Goal: Complete application form: Complete application form

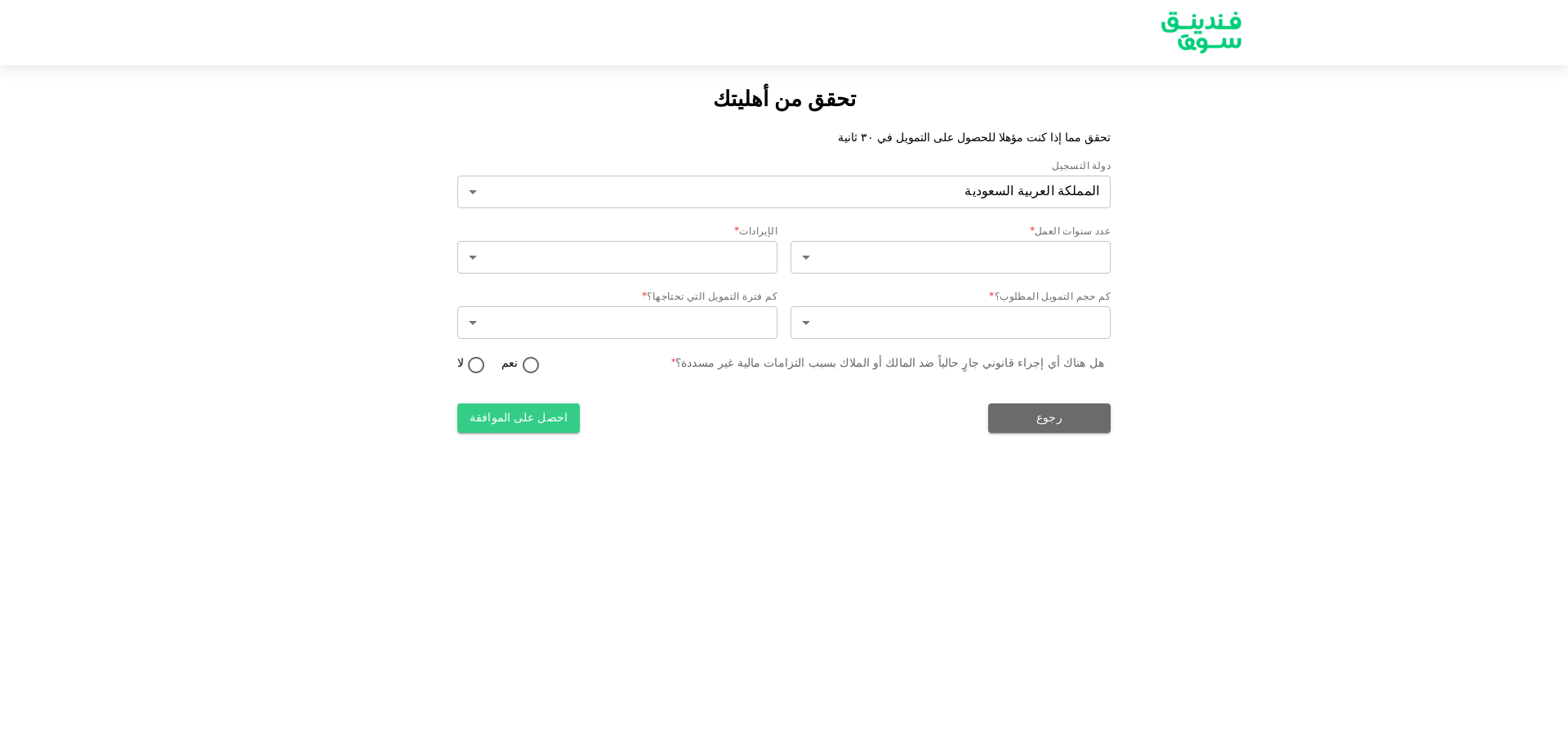
click at [1214, 48] on img at bounding box center [1201, 32] width 123 height 63
drag, startPoint x: 891, startPoint y: 558, endPoint x: 874, endPoint y: 513, distance: 48.1
click at [891, 558] on div "تحقق من أهليتك تحقق مما إذا كنت مؤهلا للحصول على التمويل في ٣٠ ثانية دولة التسج…" at bounding box center [784, 372] width 1568 height 744
click at [1204, 22] on img at bounding box center [1201, 32] width 123 height 63
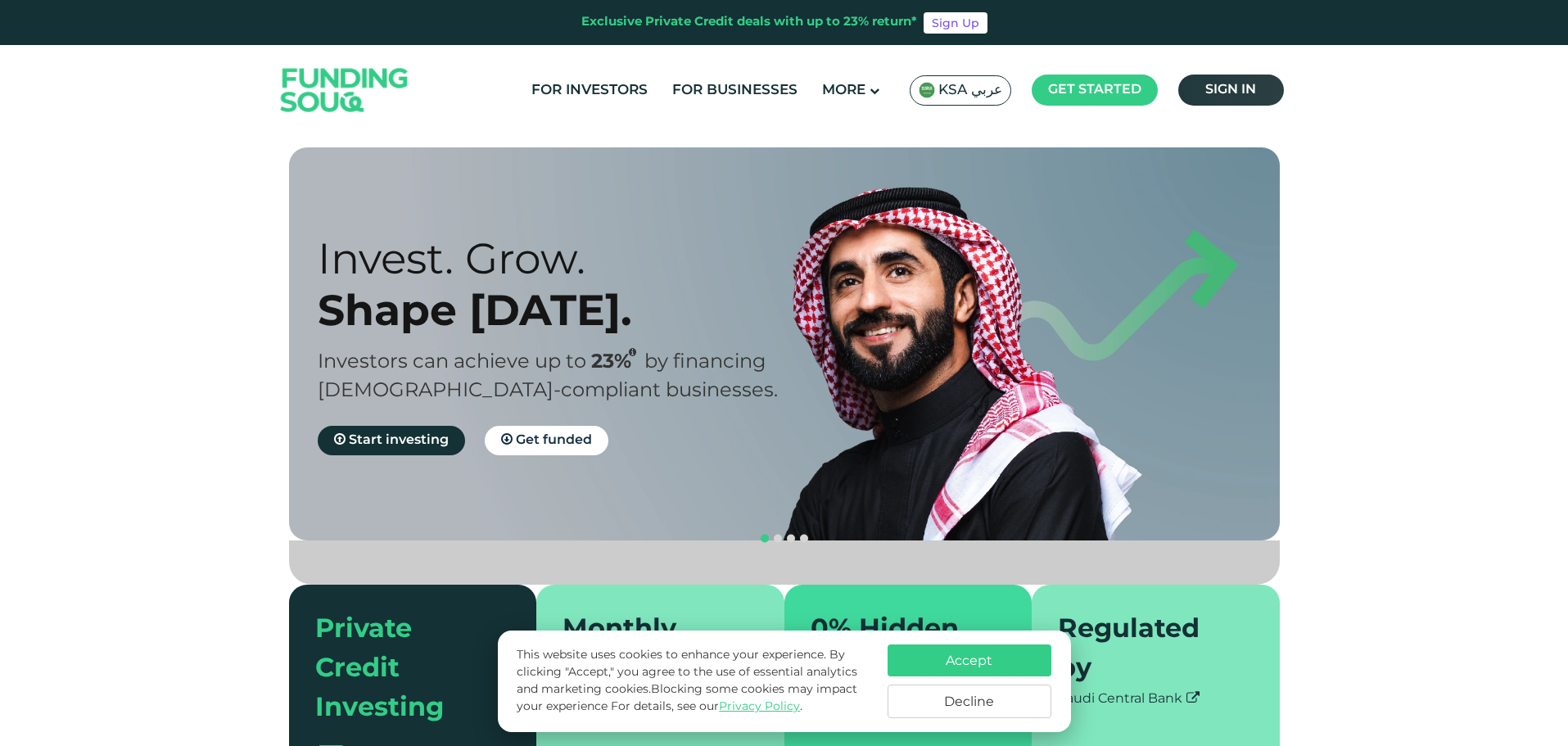
click at [1233, 93] on span "Sign in" at bounding box center [1230, 89] width 50 height 12
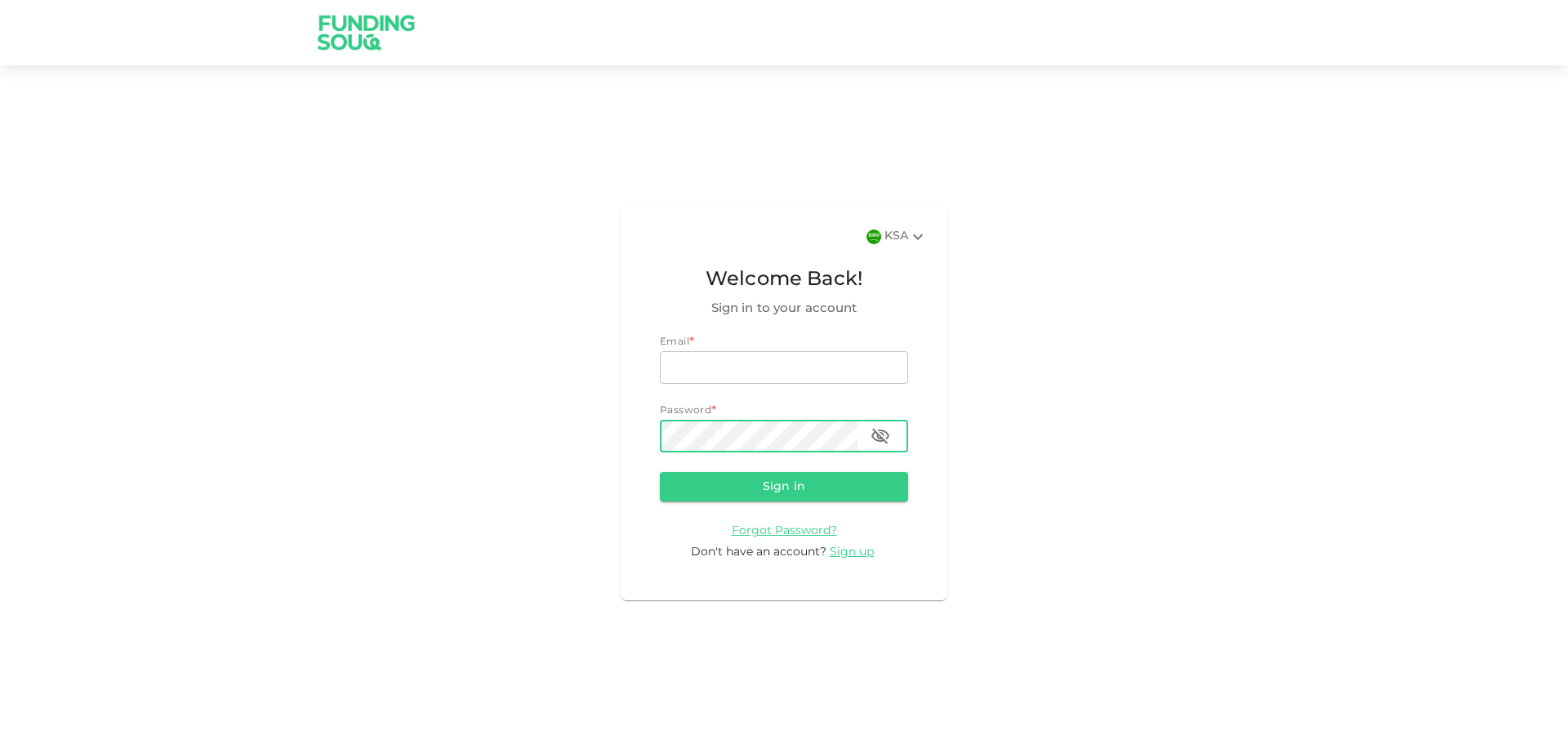
type input "mohammed@refconarabia.com"
click at [891, 434] on button "button" at bounding box center [880, 436] width 33 height 33
click at [818, 494] on button "Sign in" at bounding box center [784, 486] width 249 height 29
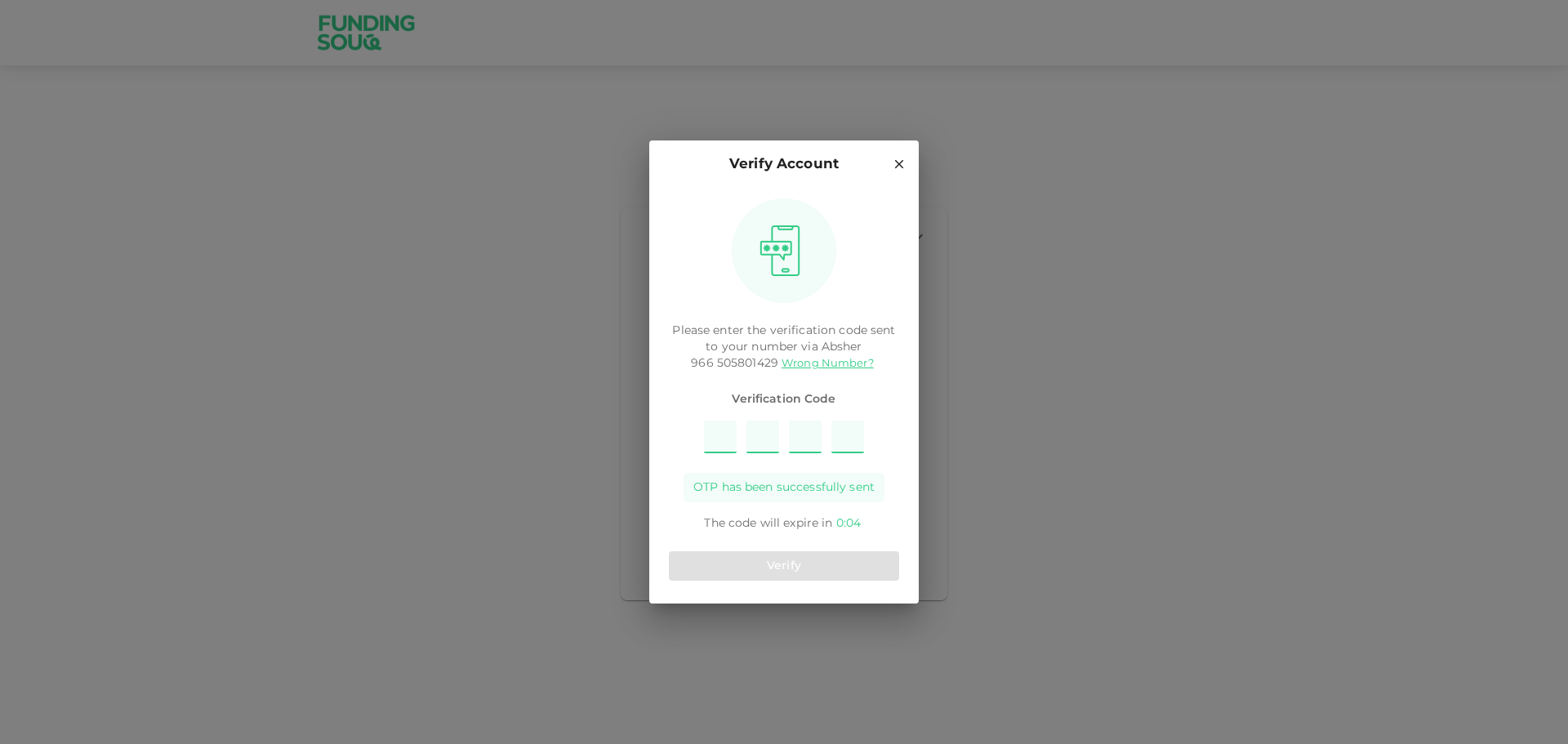
click at [1567, 195] on div "Verify Account Please enter the verification code sent to your number via Abshe…" at bounding box center [784, 372] width 1568 height 744
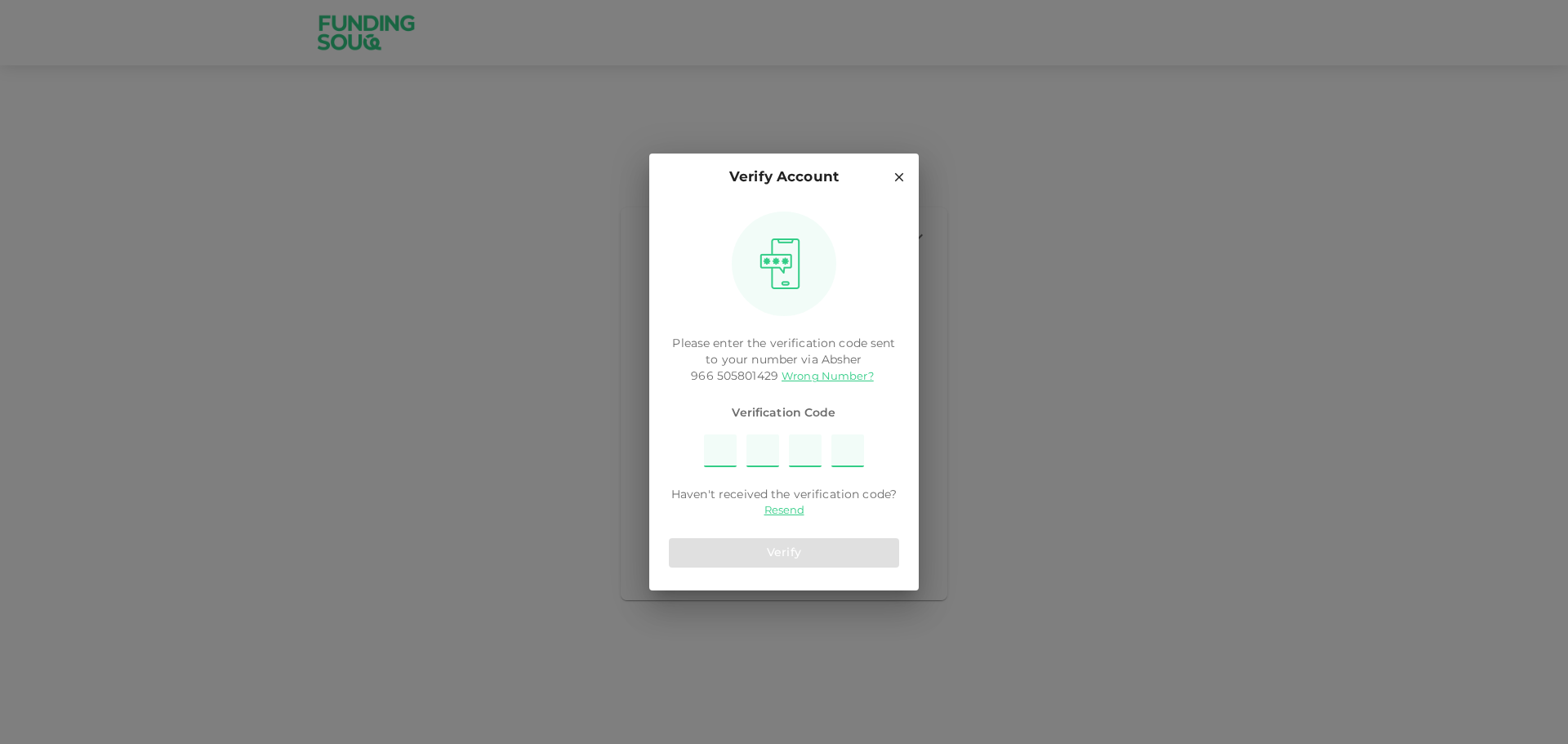
click at [716, 450] on input "Please enter OTP character 1" at bounding box center [720, 451] width 33 height 33
click at [790, 512] on link "Resend" at bounding box center [784, 510] width 40 height 16
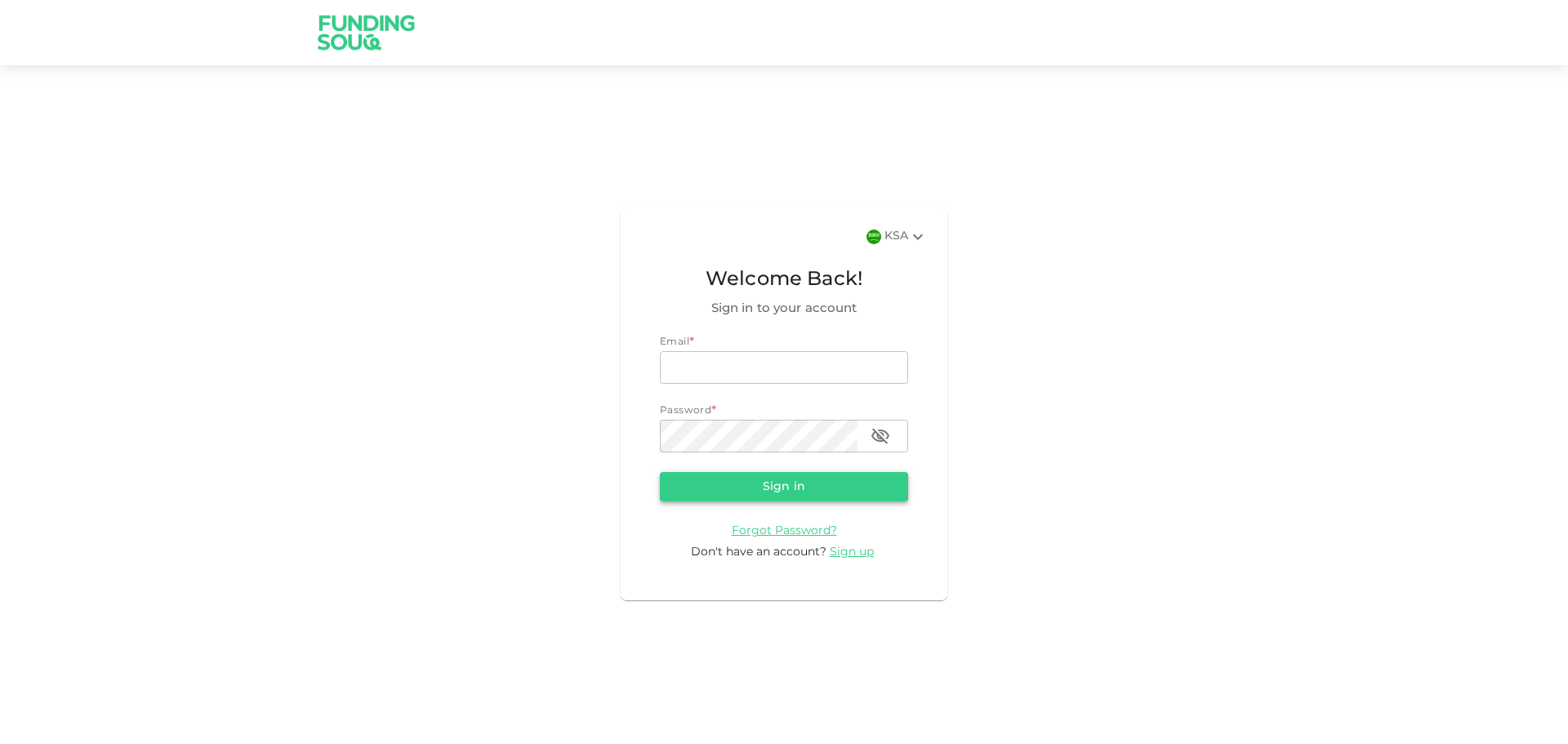
type input "mohammed@refconarabia.com"
click at [821, 486] on button "Sign in" at bounding box center [784, 486] width 249 height 29
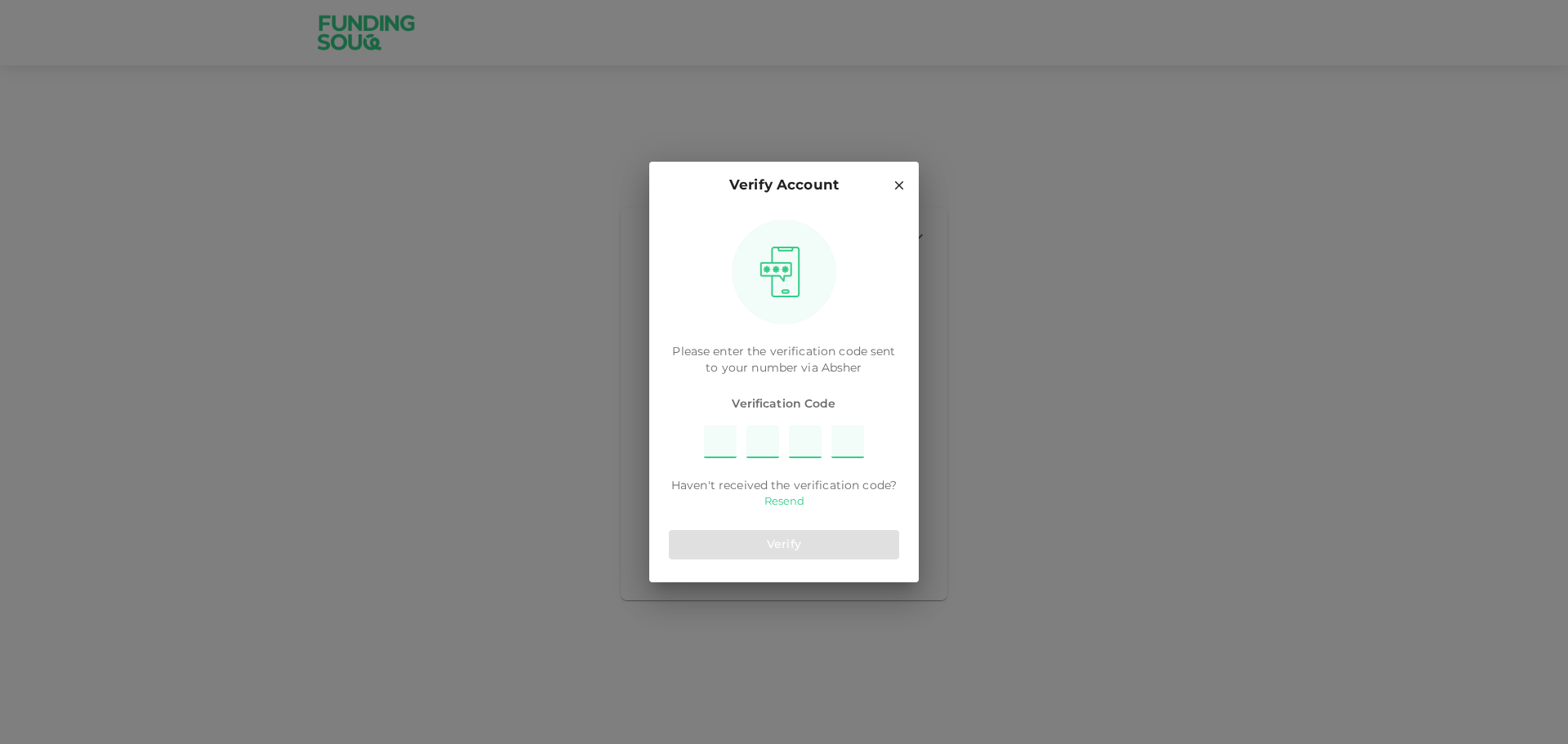
click at [784, 501] on link "Resend" at bounding box center [784, 501] width 40 height 16
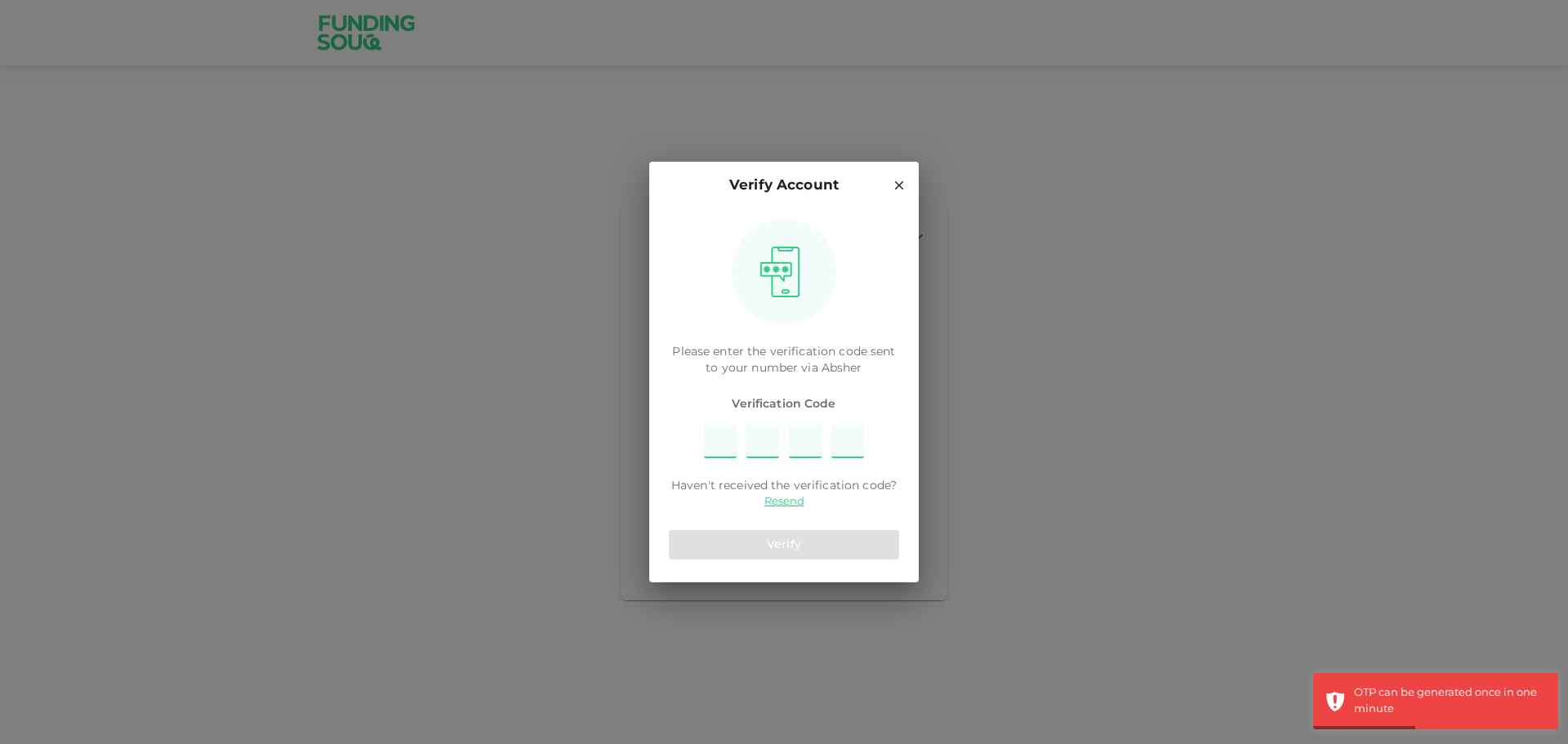
click at [900, 181] on icon at bounding box center [899, 186] width 15 height 15
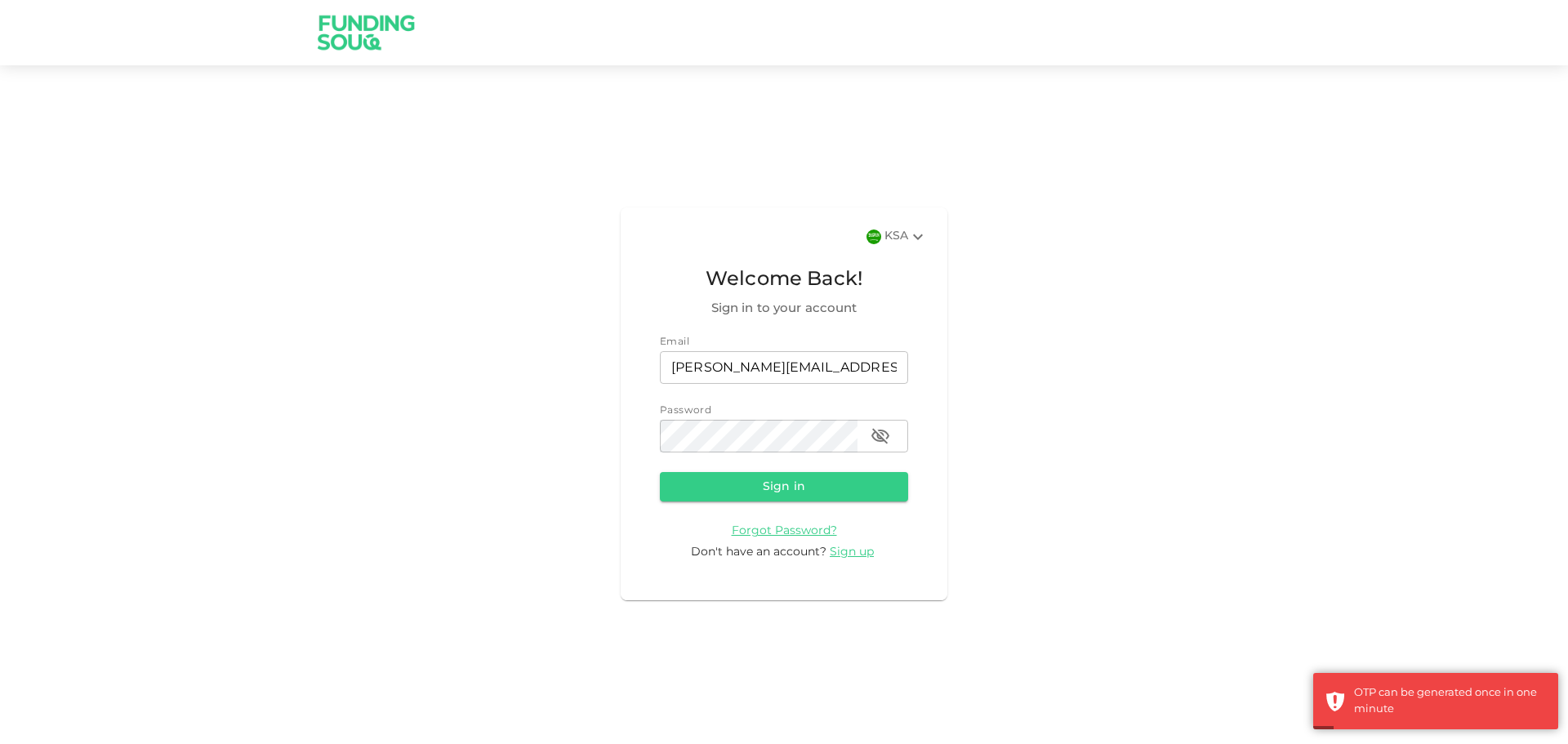
click at [1390, 618] on div "KSA Welcome Back! Sign in to your account Email email mohammed@refconarabia.com…" at bounding box center [784, 404] width 1568 height 638
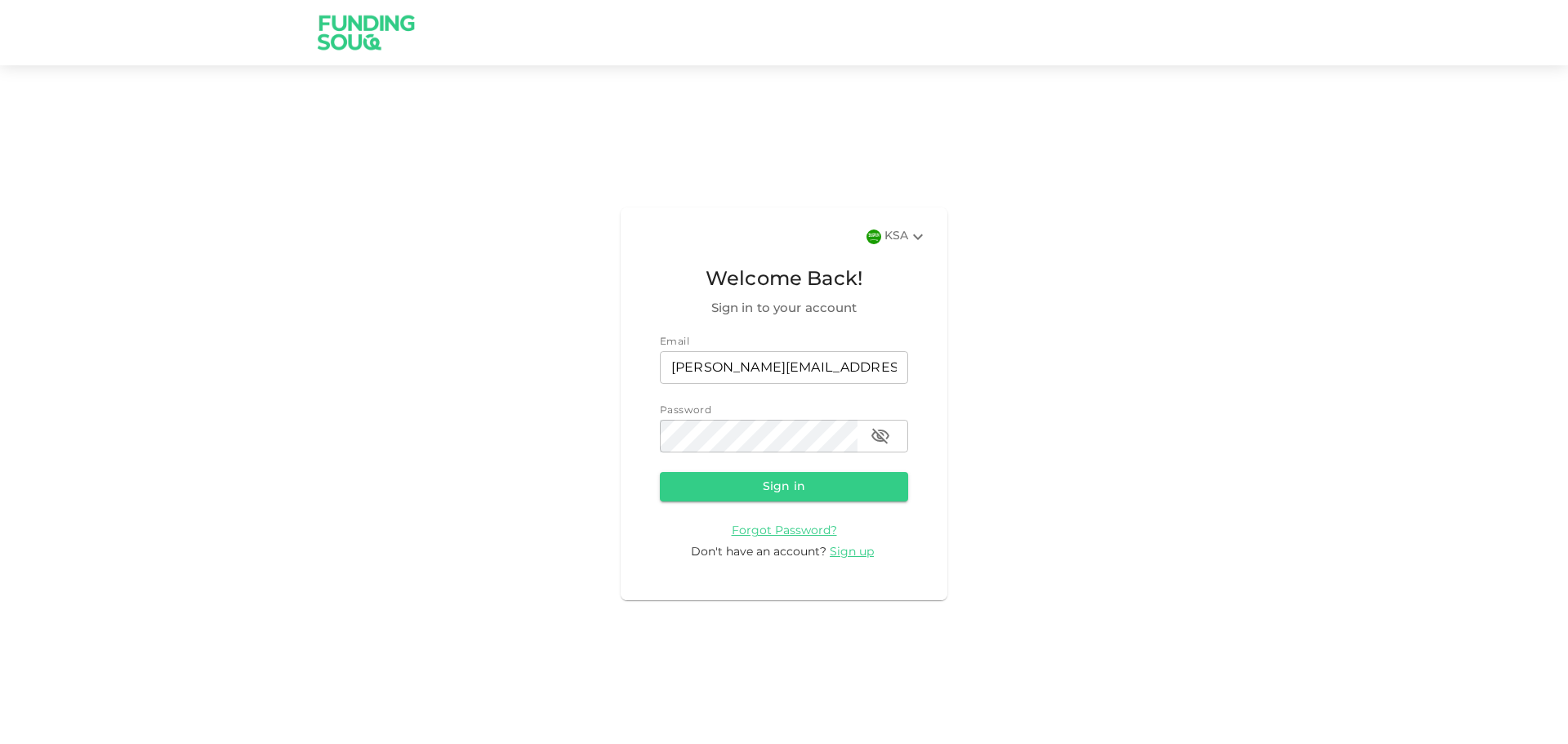
click at [1206, 676] on div "KSA Welcome Back! Sign in to your account Email email mohammed@refconarabia.com…" at bounding box center [784, 404] width 1568 height 638
click at [877, 436] on icon "button" at bounding box center [880, 436] width 18 height 16
click at [786, 494] on button "Sign in" at bounding box center [784, 486] width 249 height 29
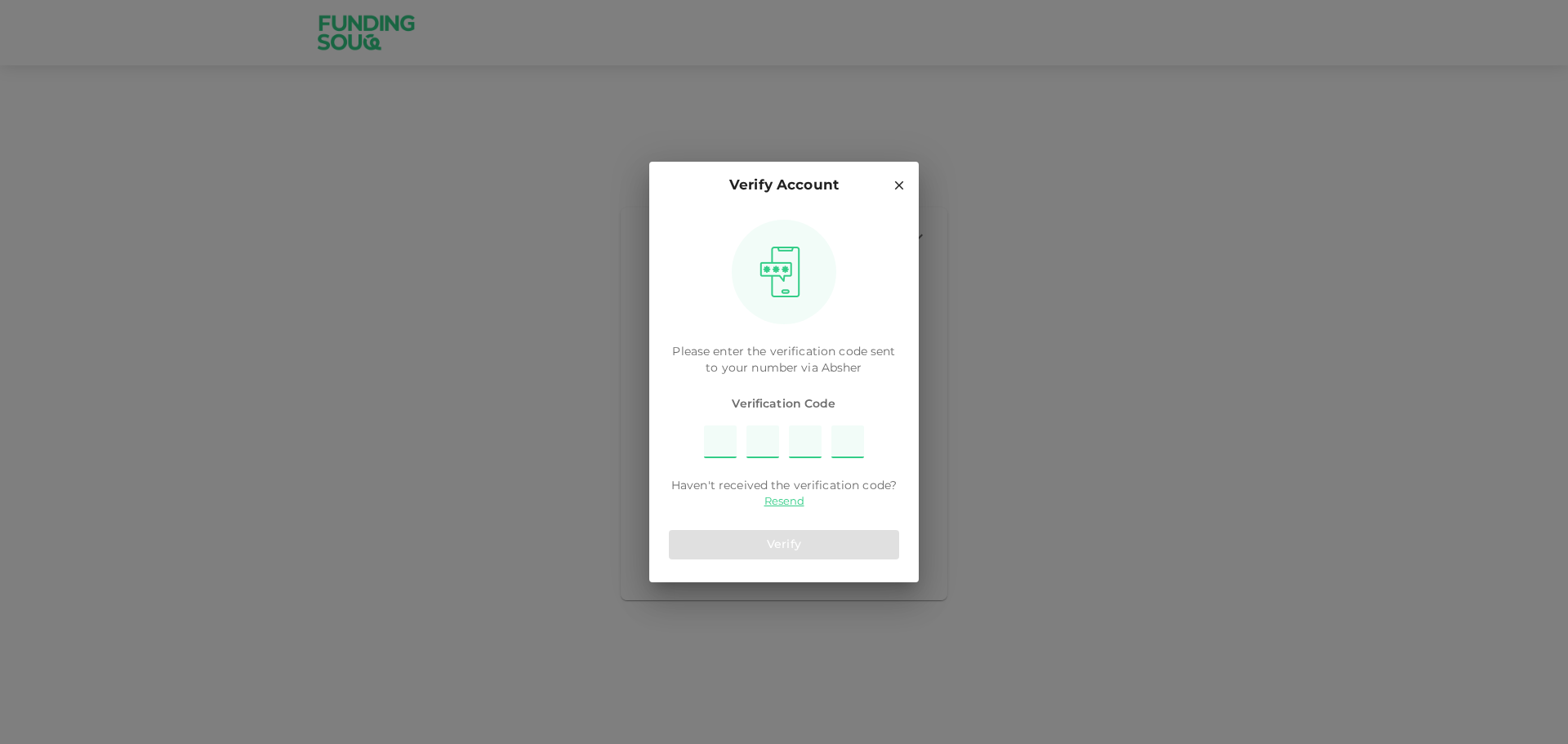
type input "9"
type input "6"
type input "8"
type input "5"
click at [771, 548] on button "Verify" at bounding box center [784, 545] width 230 height 29
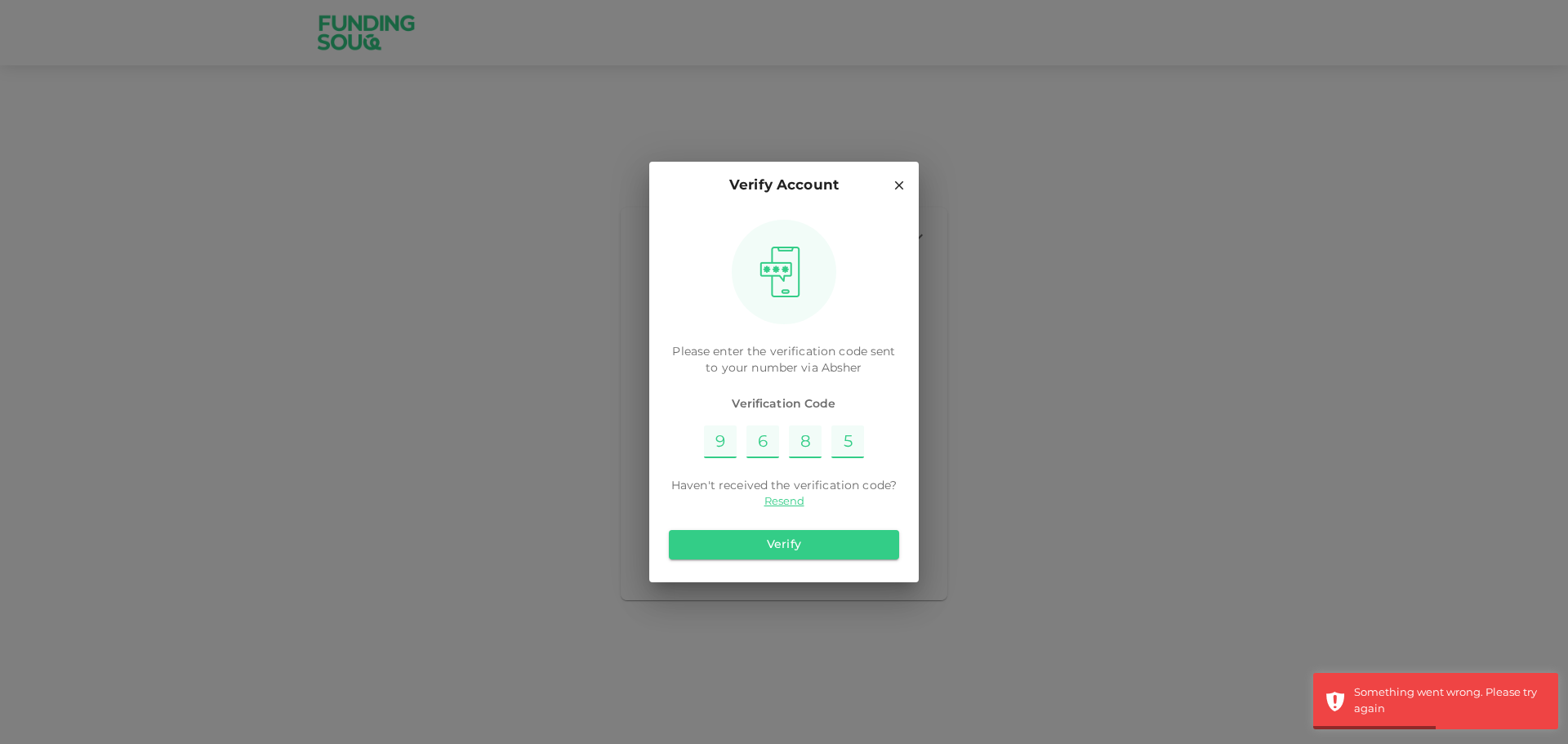
click at [909, 180] on h2 "Verify Account" at bounding box center [784, 186] width 270 height 48
click at [899, 184] on icon at bounding box center [899, 186] width 15 height 15
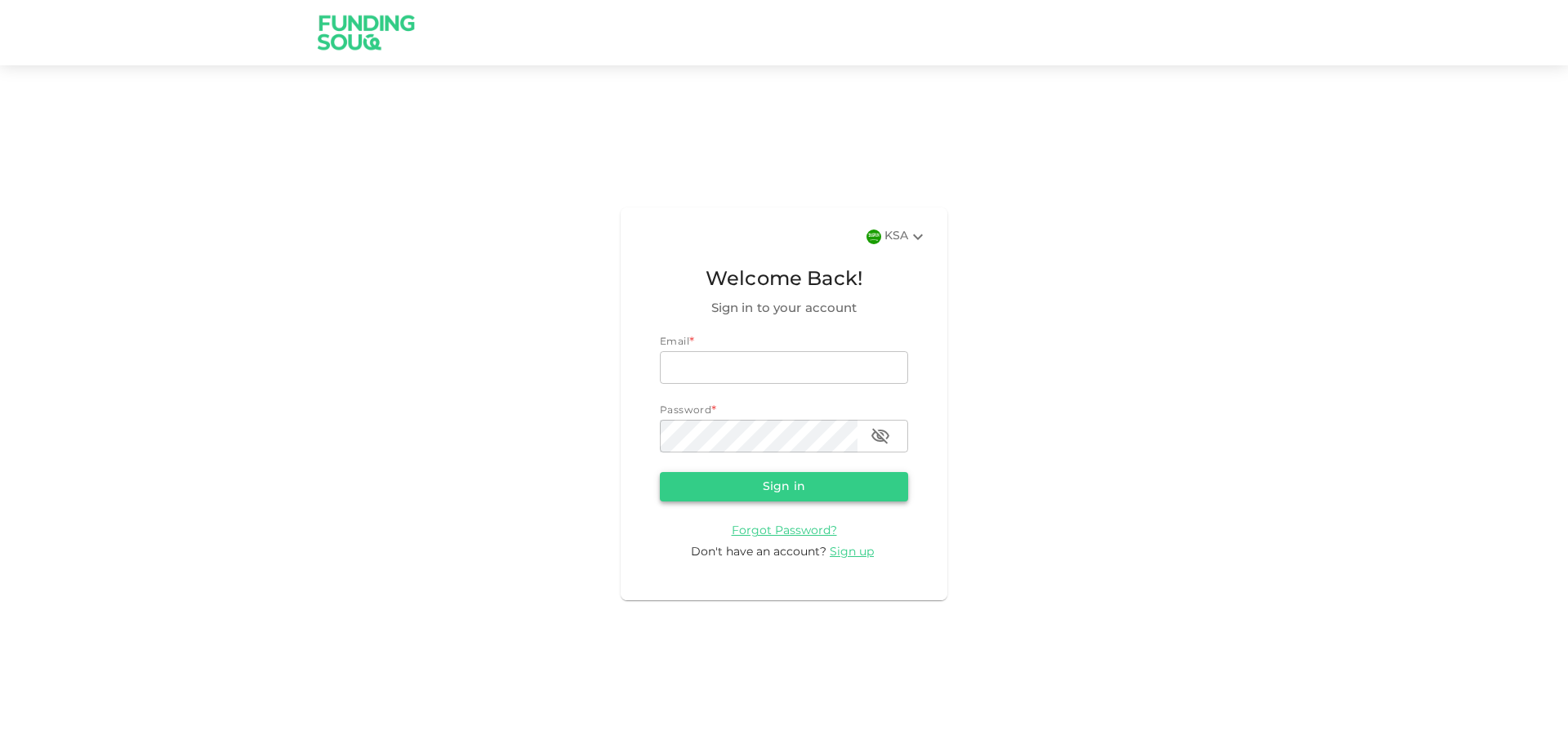
type input "[PERSON_NAME][EMAIL_ADDRESS][DOMAIN_NAME]"
click at [741, 484] on button "Sign in" at bounding box center [784, 486] width 249 height 29
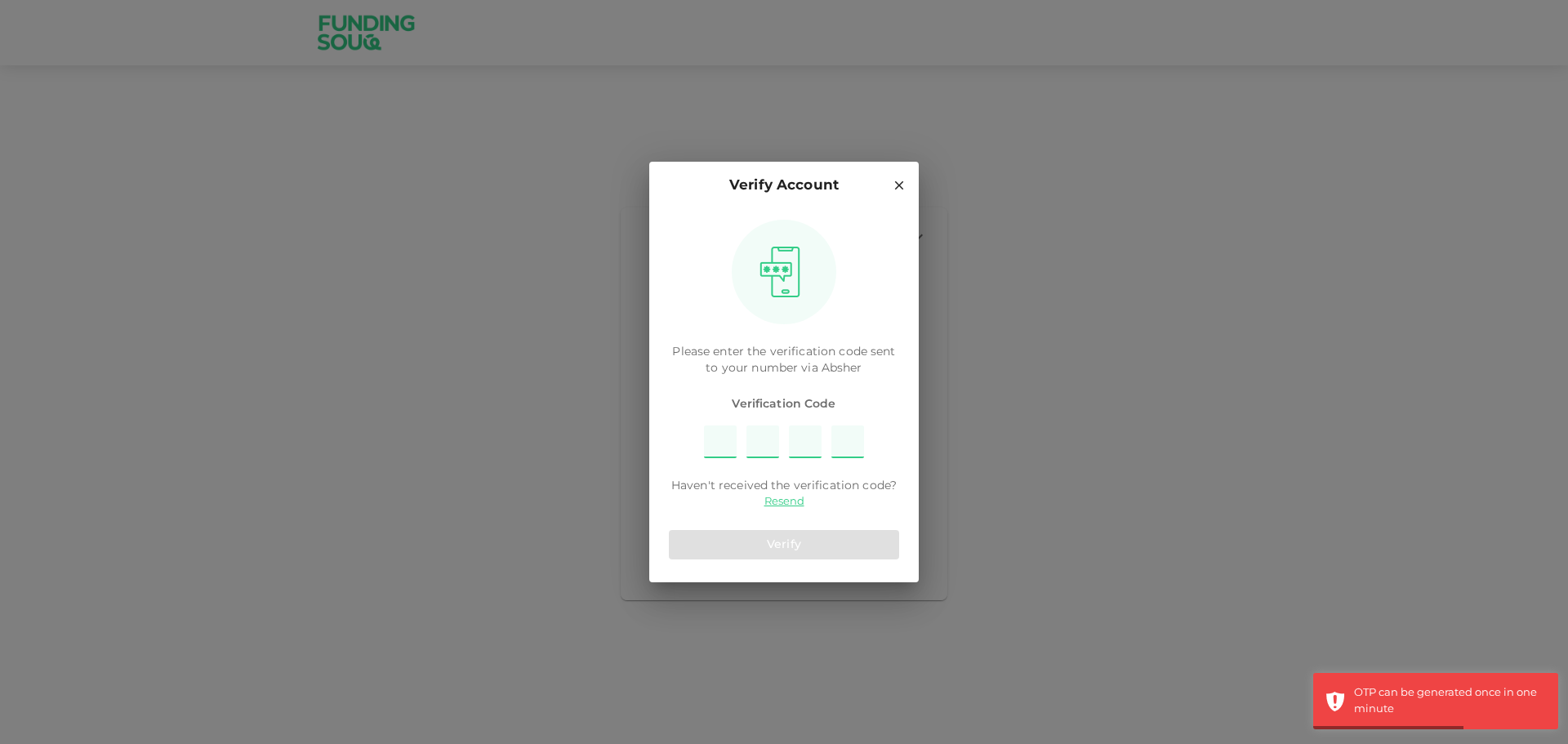
click at [891, 186] on icon at bounding box center [899, 186] width 15 height 15
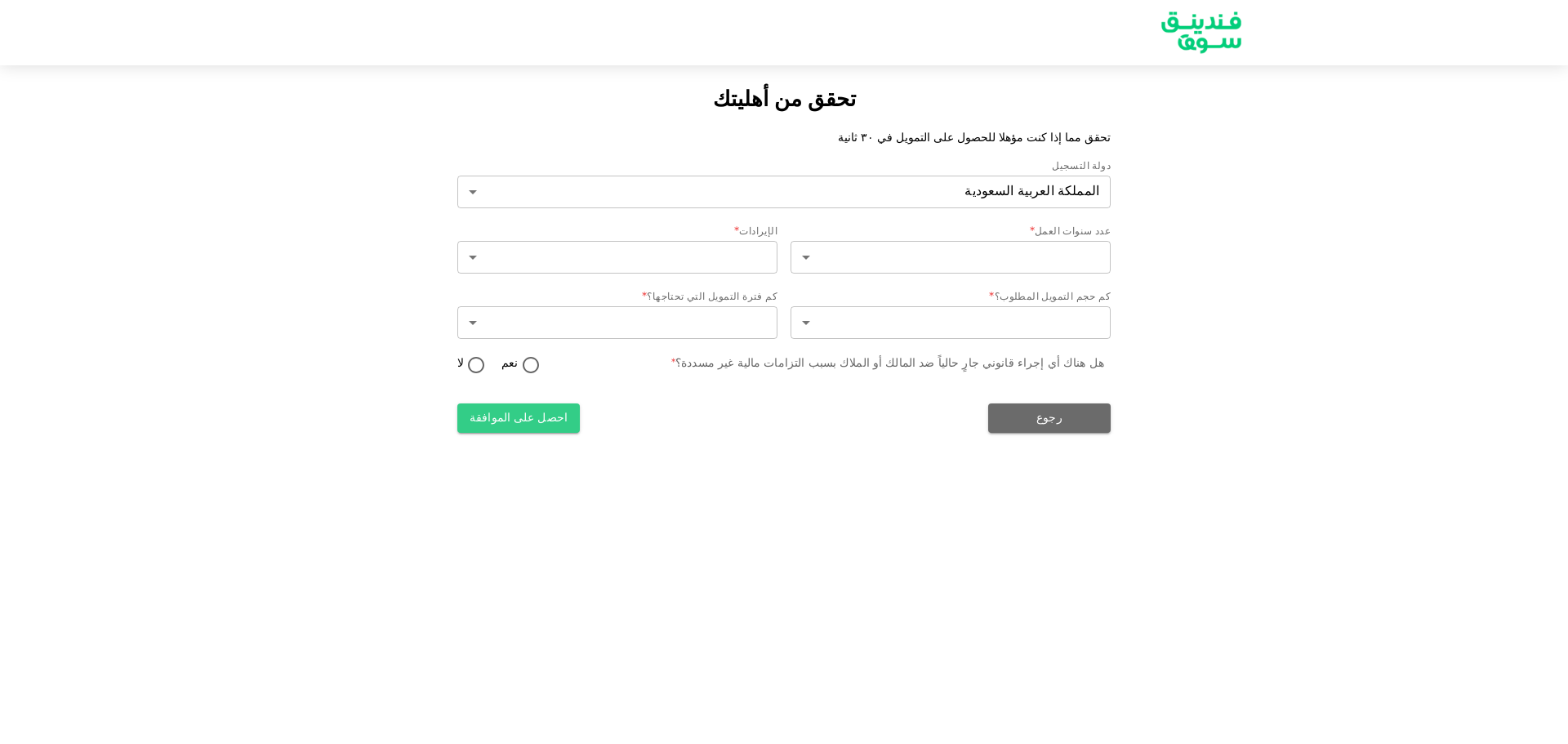
click at [1204, 27] on img at bounding box center [1201, 32] width 123 height 63
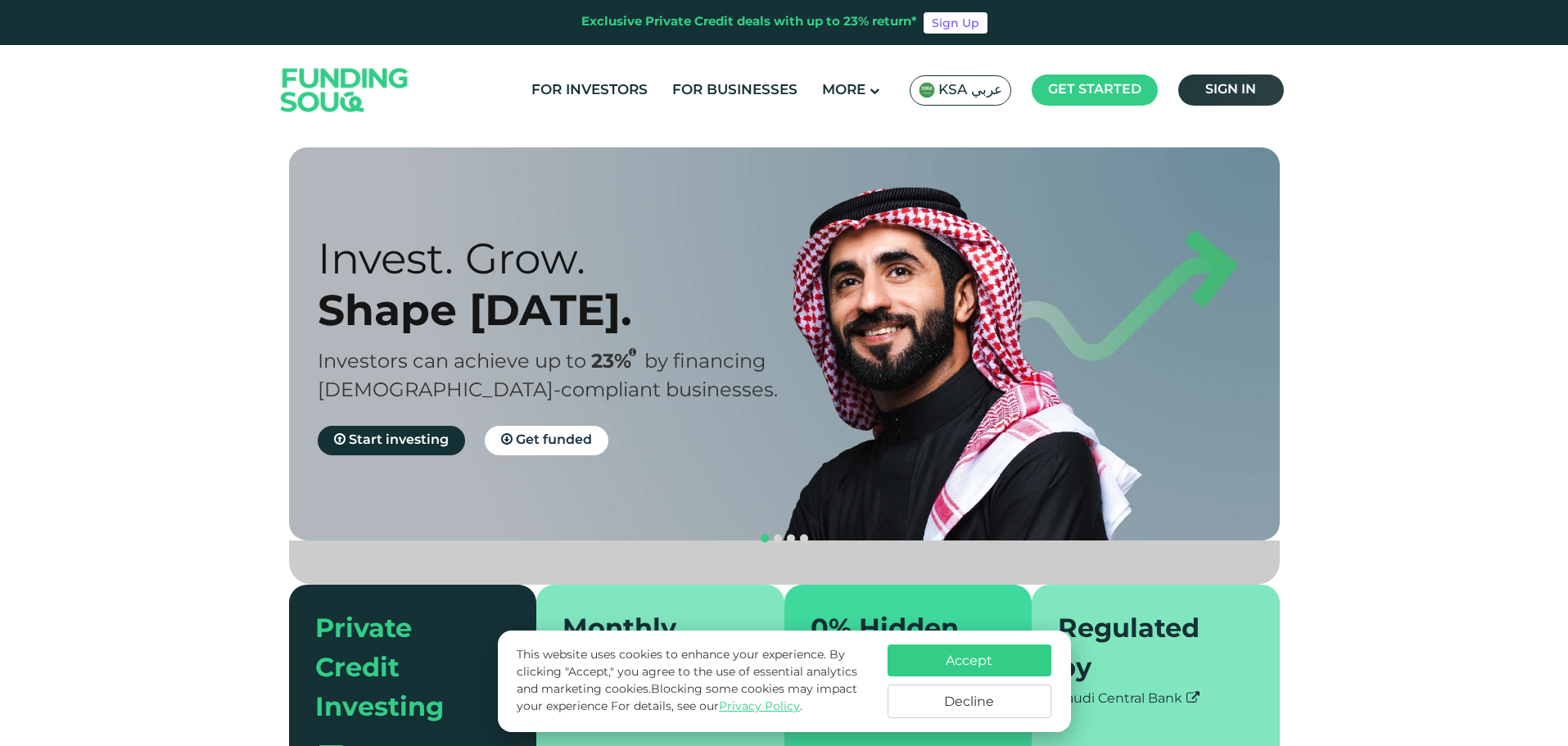
click at [1228, 95] on link "Sign in" at bounding box center [1230, 90] width 105 height 31
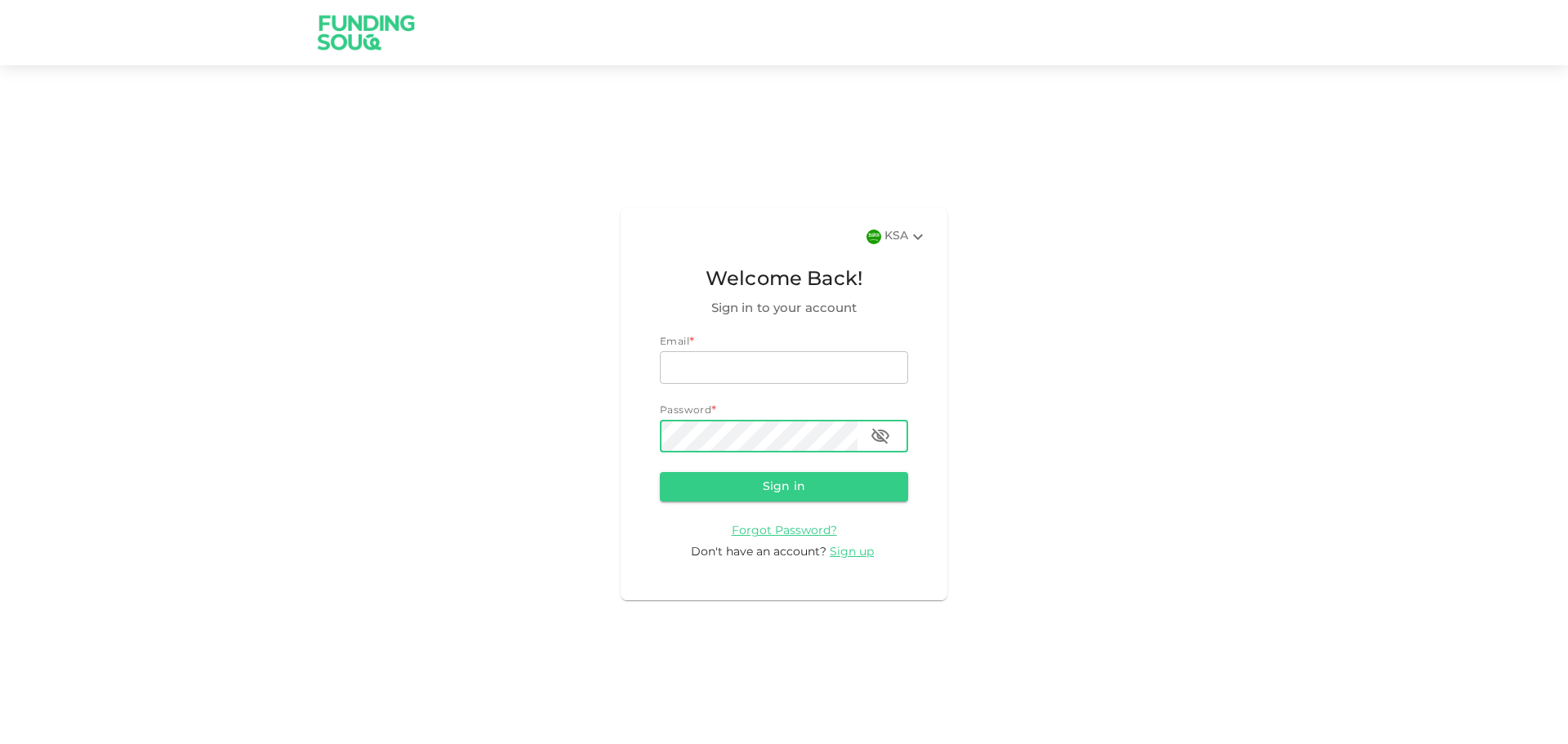
type input "[PERSON_NAME][EMAIL_ADDRESS][DOMAIN_NAME]"
click at [876, 436] on icon "button" at bounding box center [880, 435] width 19 height 19
click at [879, 494] on button "Sign in" at bounding box center [784, 486] width 249 height 29
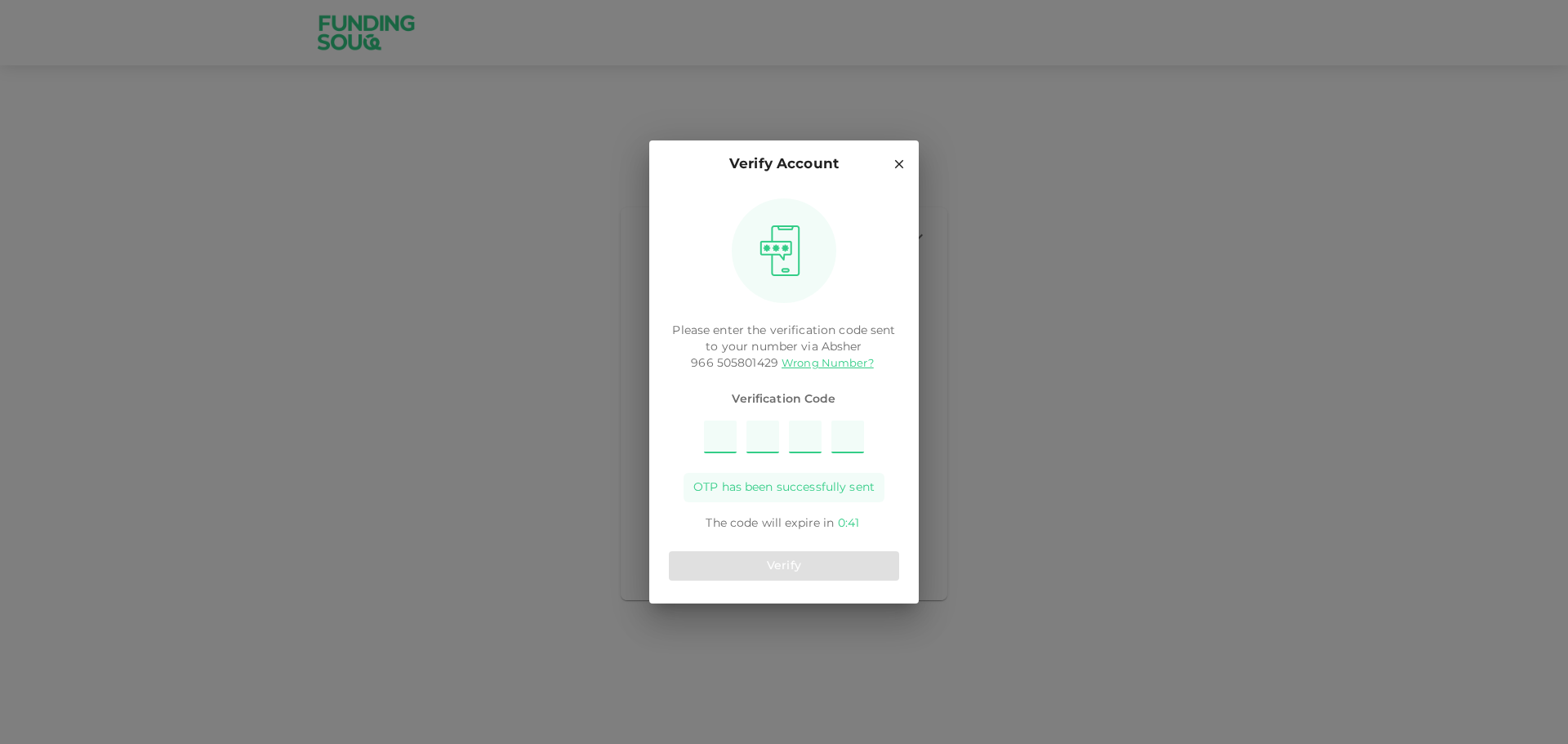
type input "2"
type input "5"
type input "9"
type input "4"
click at [758, 554] on button "Verify" at bounding box center [784, 566] width 230 height 29
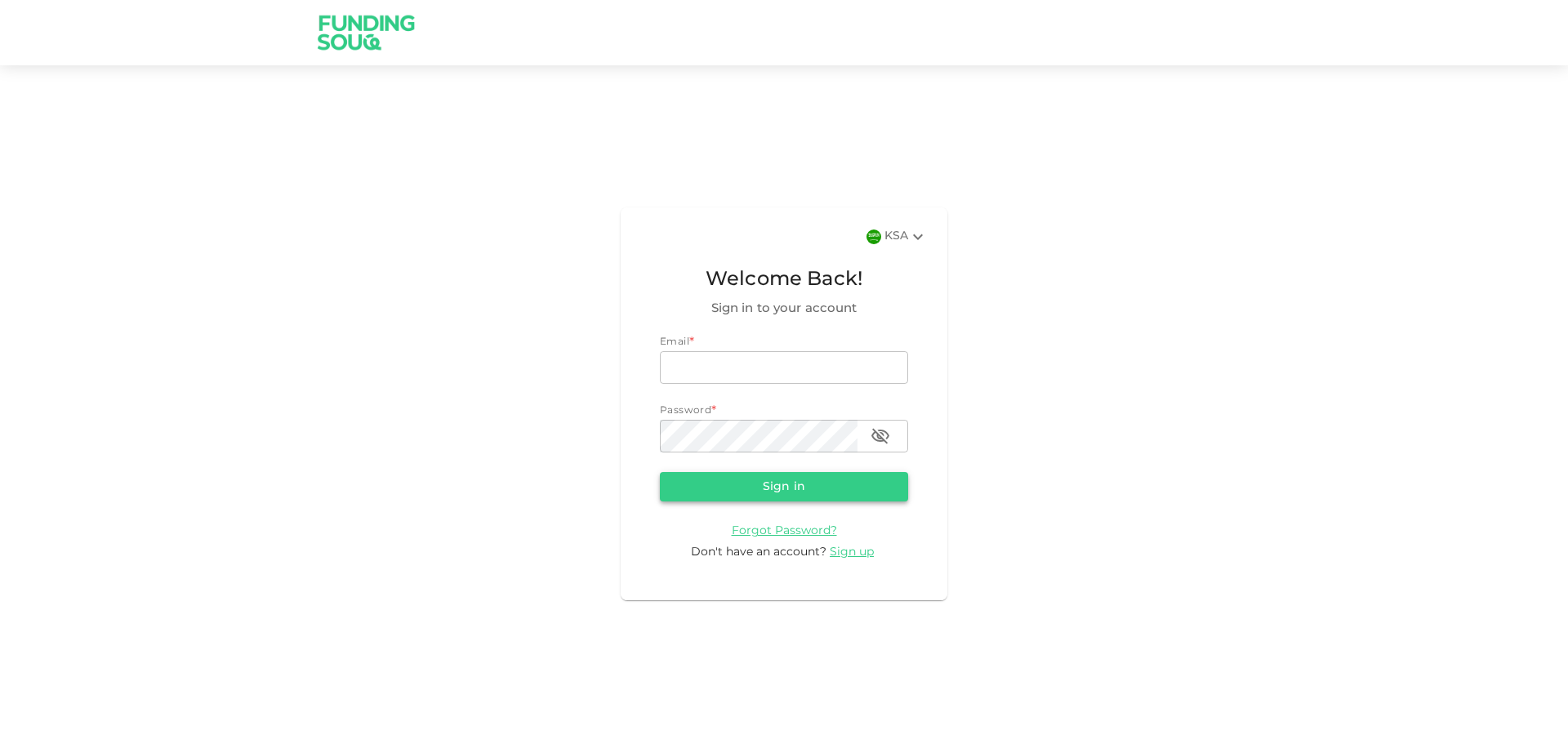
type input "[PERSON_NAME][EMAIL_ADDRESS][DOMAIN_NAME]"
click at [773, 484] on button "Sign in" at bounding box center [784, 486] width 249 height 29
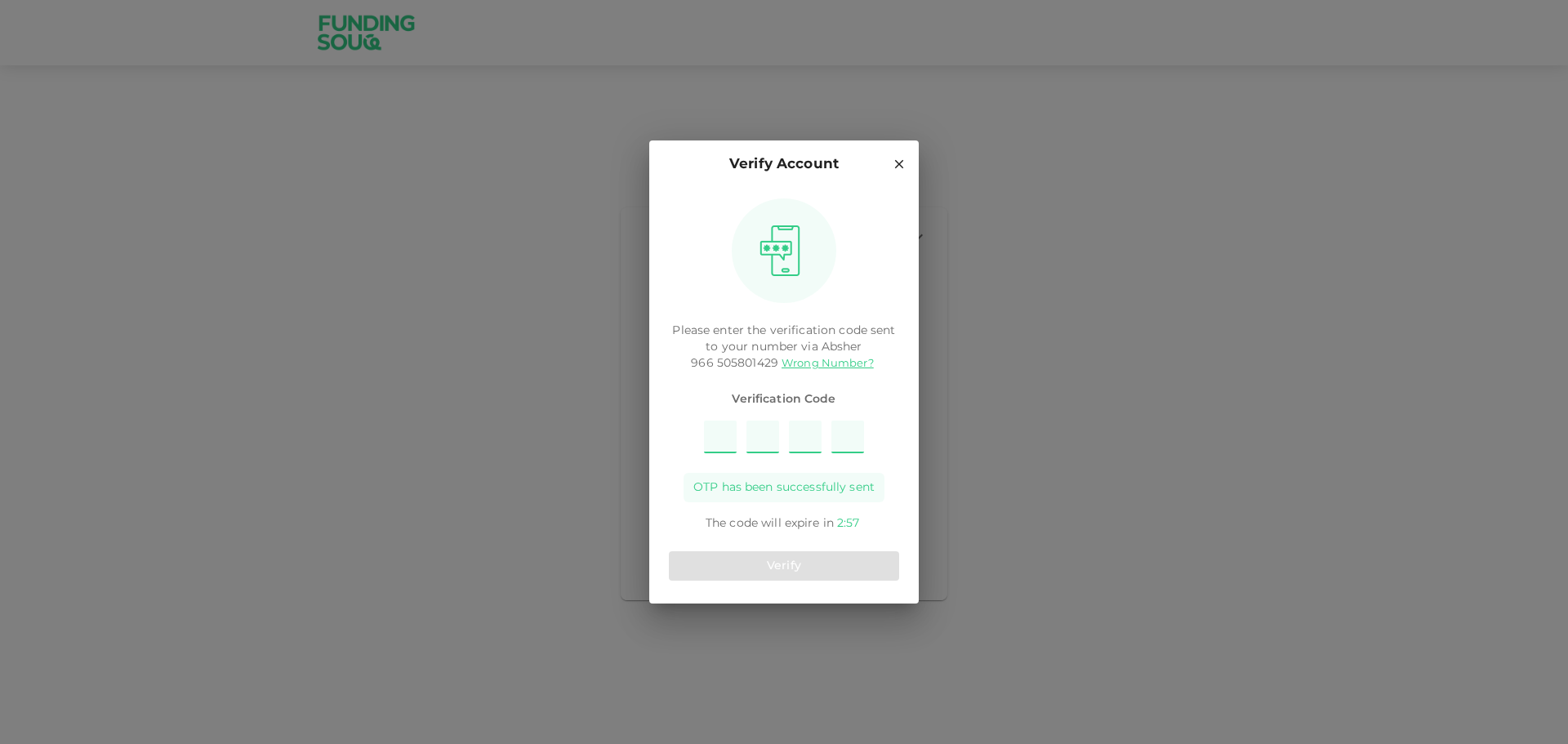
click at [905, 505] on div "Please enter the verification code sent to your number via Absher 966 505801429…" at bounding box center [784, 396] width 270 height 415
click at [712, 430] on input "Please enter OTP character 1" at bounding box center [720, 437] width 33 height 33
type input "2"
type input "7"
type input "6"
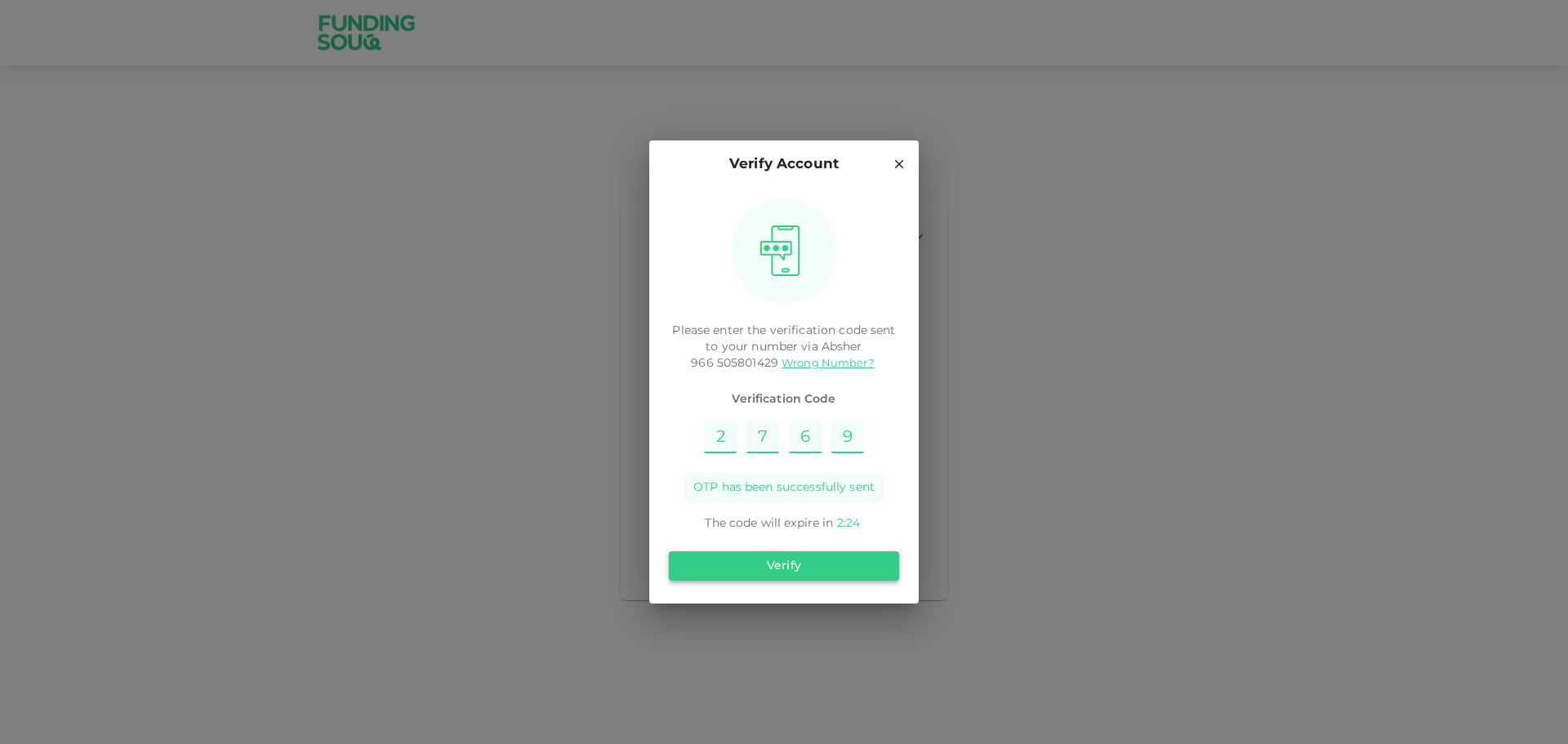
type input "9"
click at [796, 569] on button "Verify" at bounding box center [784, 566] width 230 height 29
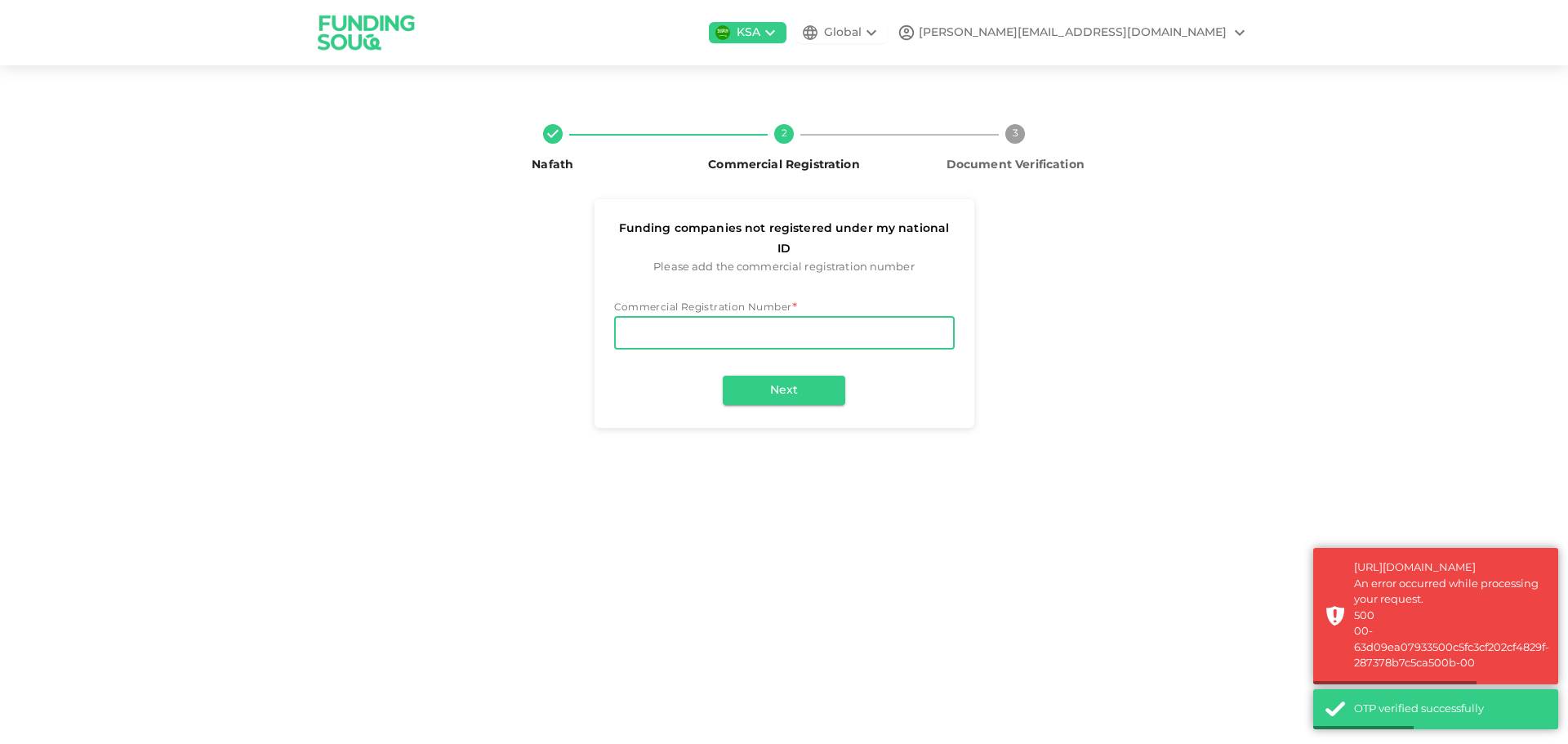
click at [709, 317] on input "Commercial Registration Number" at bounding box center [784, 334] width 340 height 33
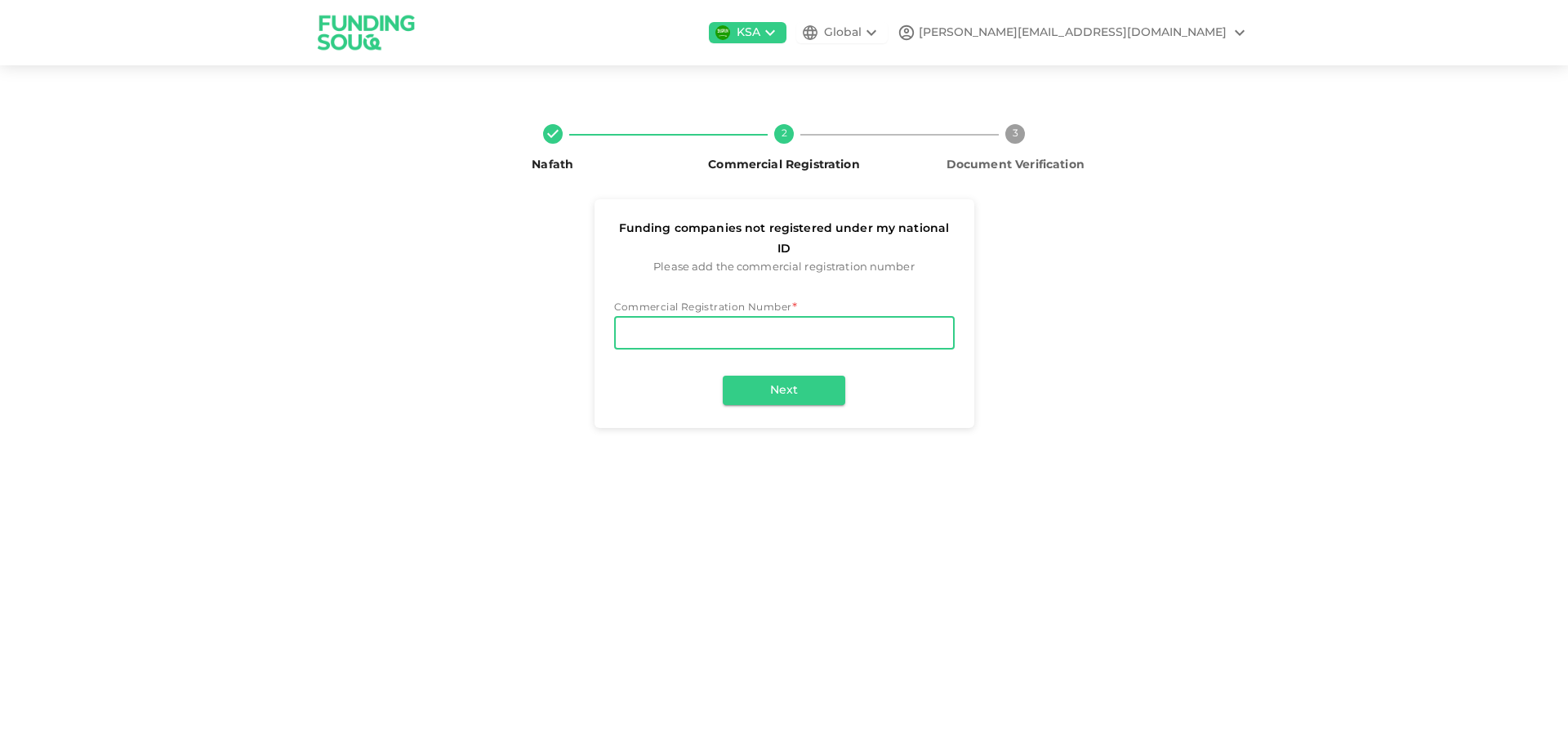
type input "2050076535"
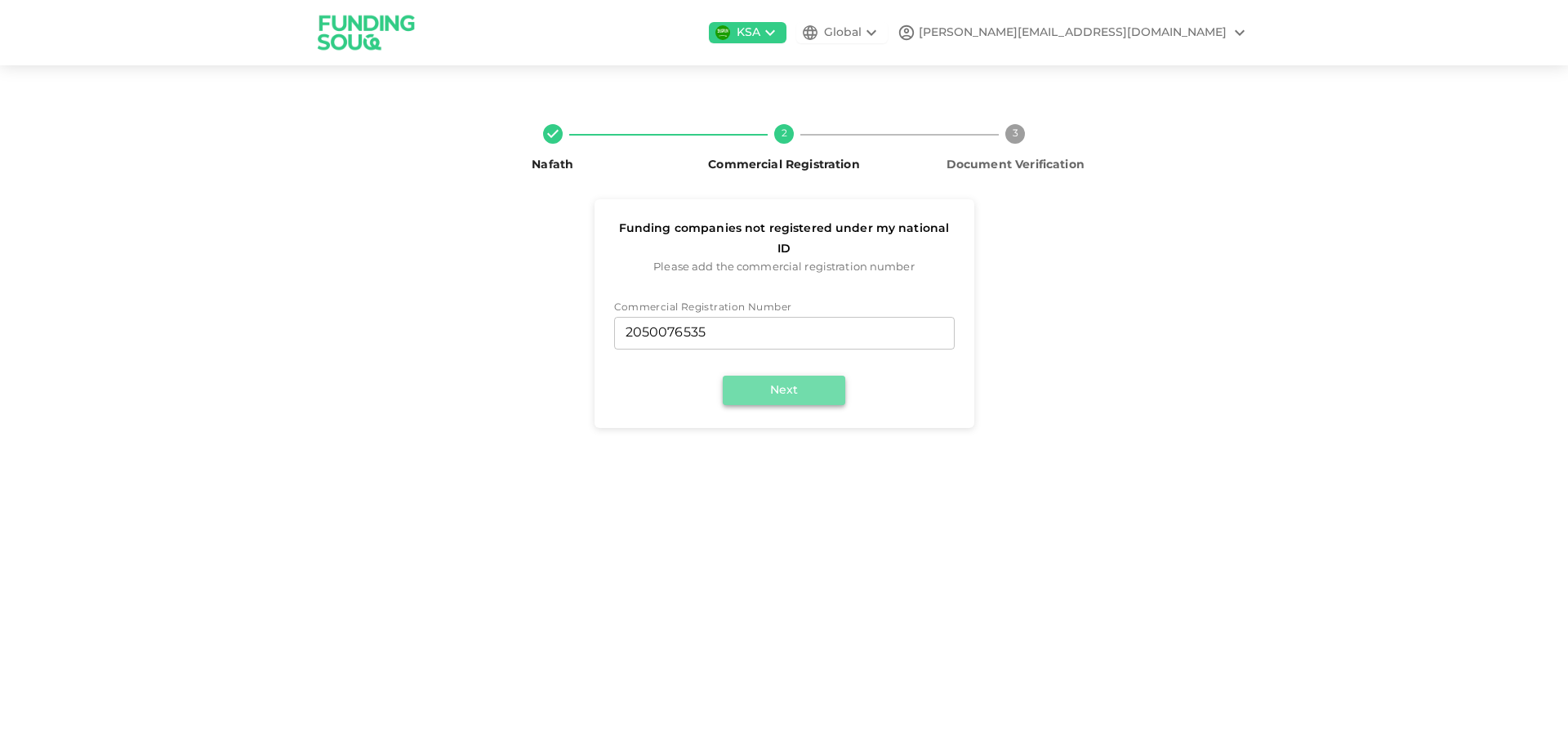
click at [799, 376] on button "Next" at bounding box center [784, 390] width 123 height 29
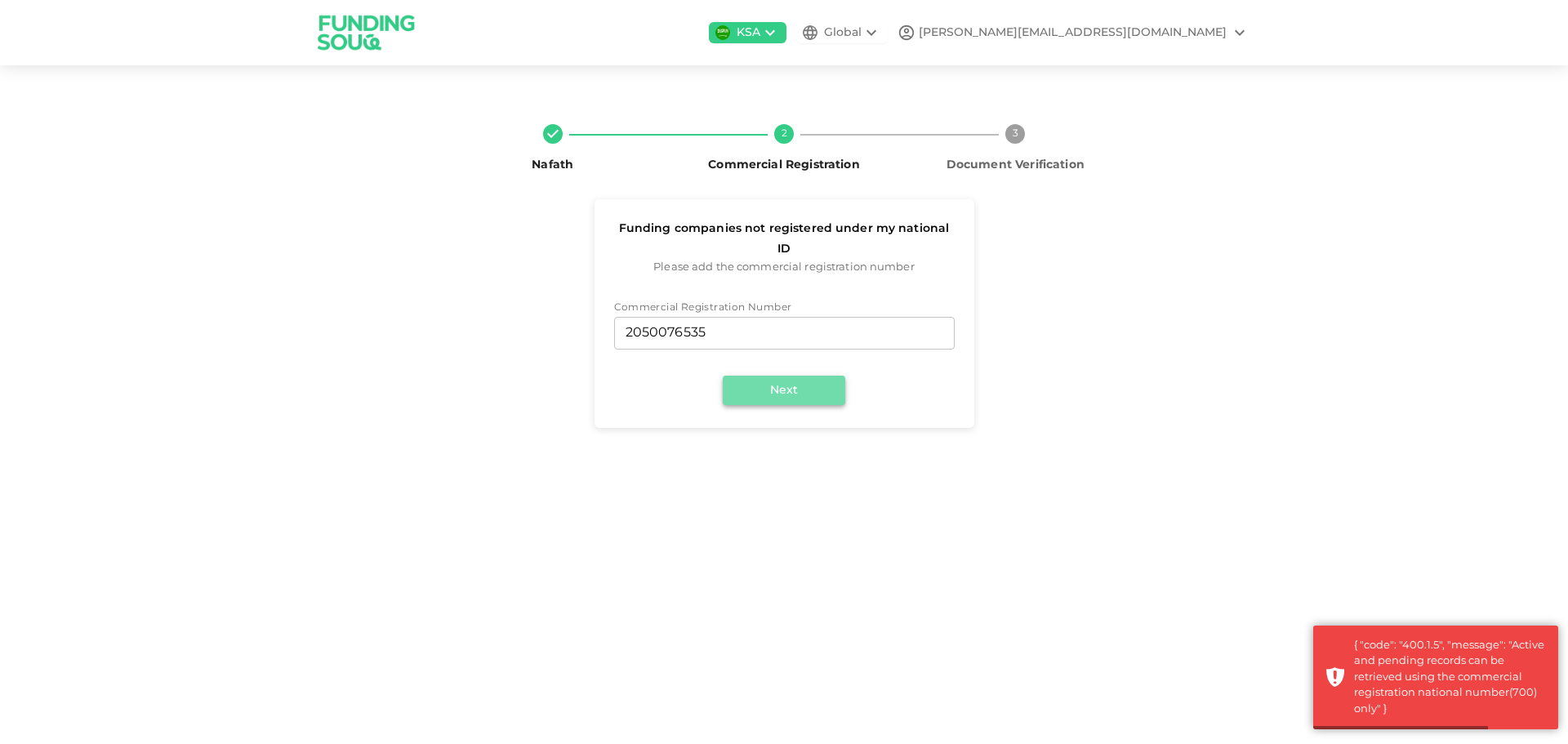
click at [799, 376] on button "Next" at bounding box center [784, 390] width 123 height 29
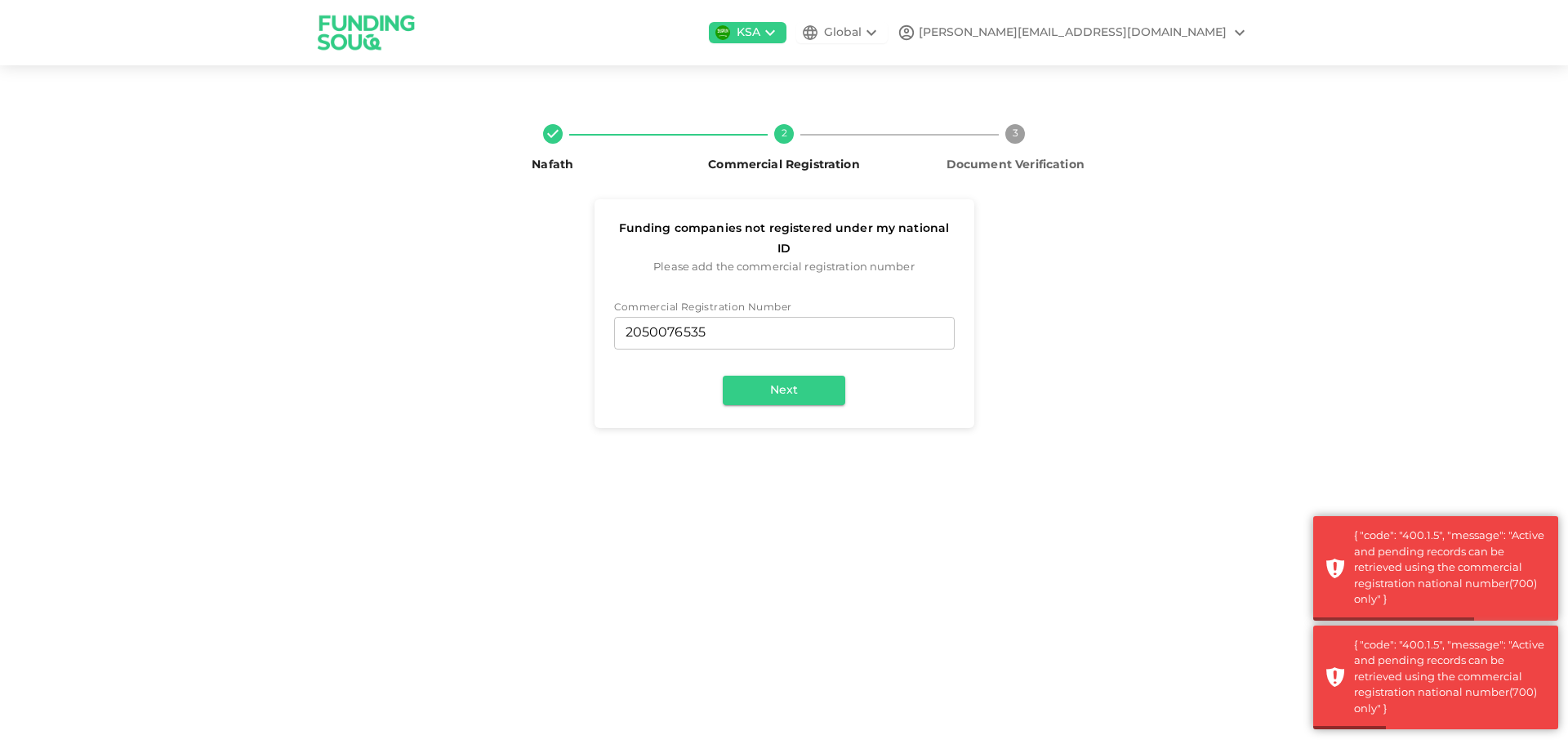
click at [1253, 584] on div "KSA Global mohammed@refconarabia.com Nafath 2 Commercial Registration 3 Documen…" at bounding box center [784, 372] width 1568 height 744
click at [780, 33] on icon at bounding box center [770, 32] width 19 height 19
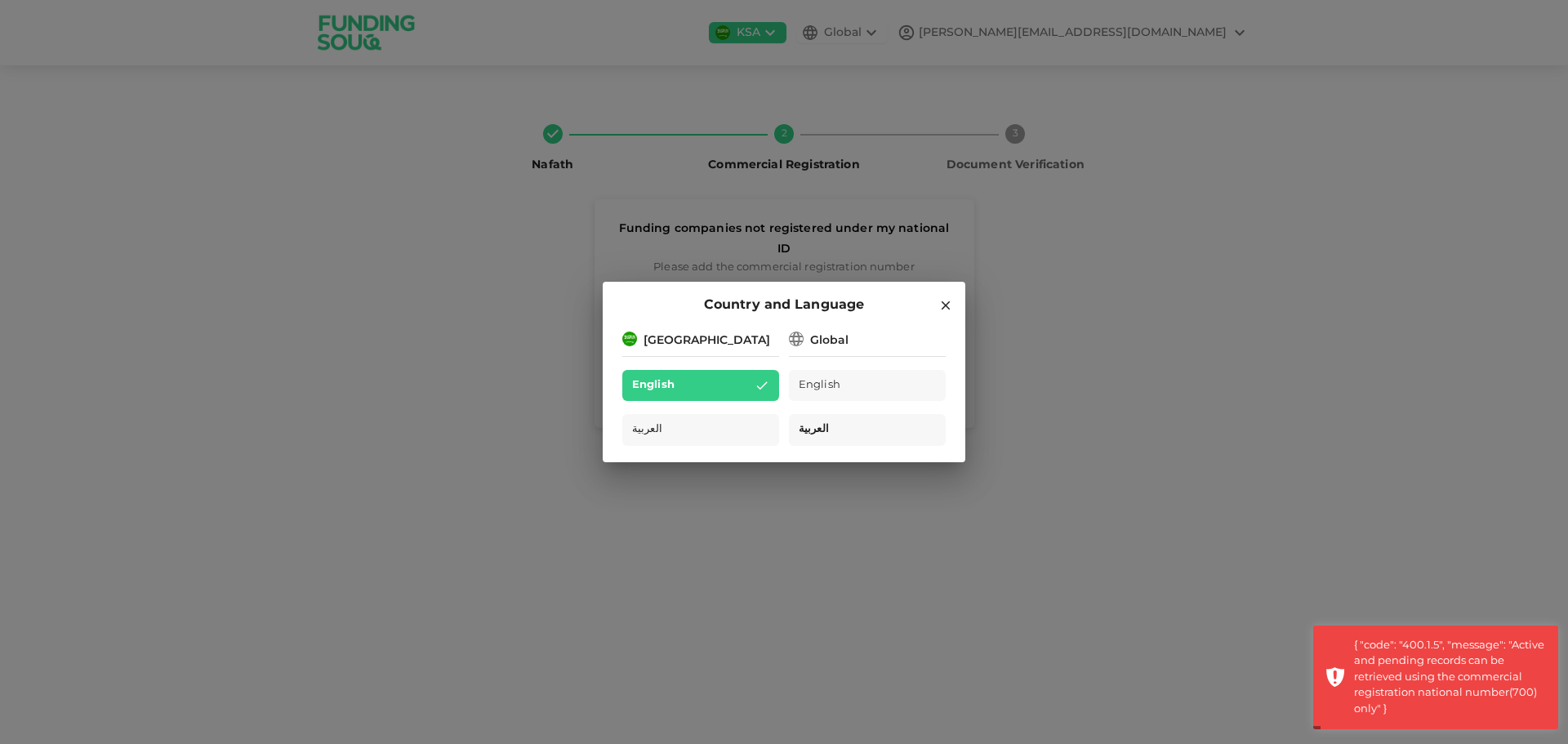
click at [850, 422] on div "العربية" at bounding box center [868, 430] width 157 height 32
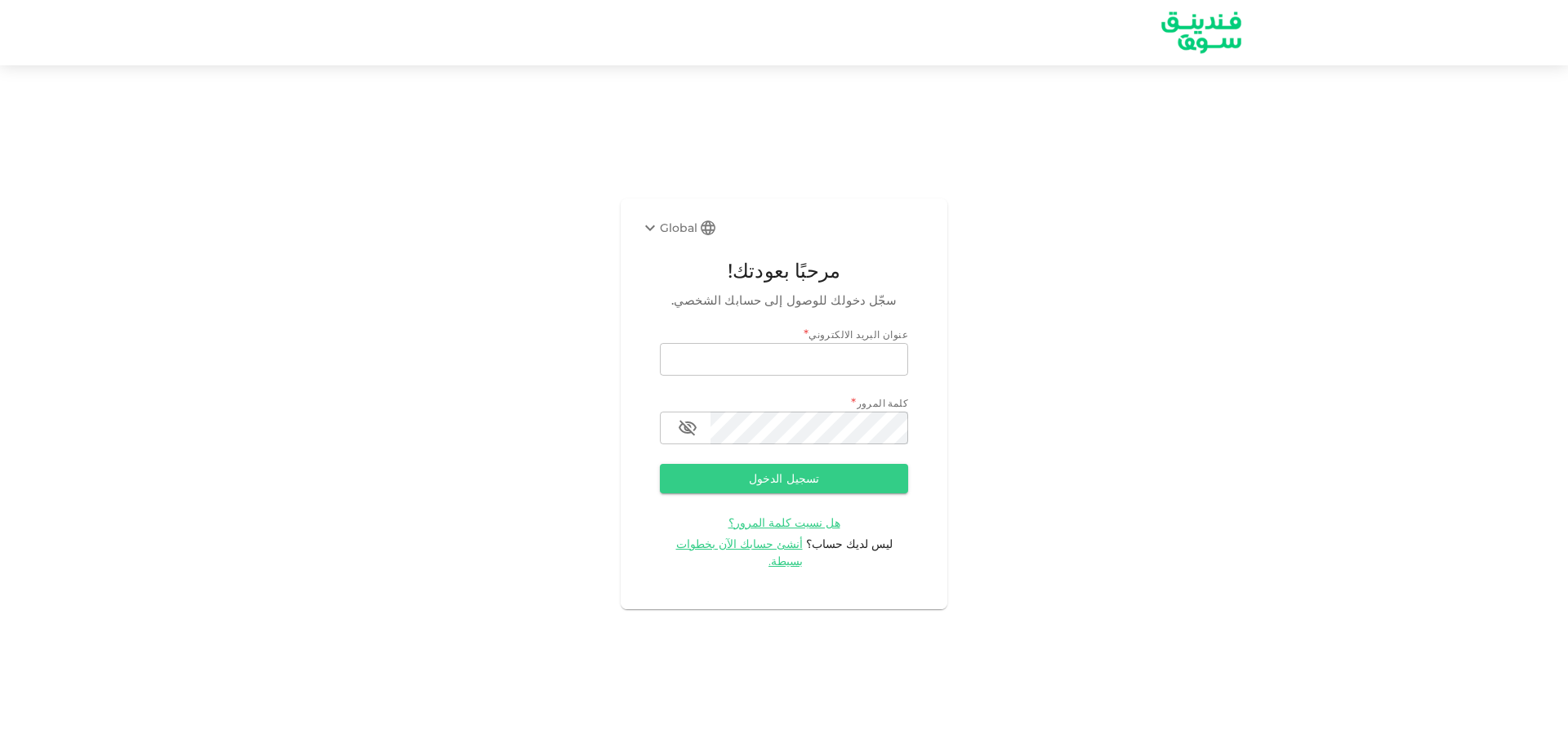
type input "[PERSON_NAME][EMAIL_ADDRESS][DOMAIN_NAME]"
drag, startPoint x: 1256, startPoint y: 505, endPoint x: 933, endPoint y: 384, distance: 344.9
click at [1257, 501] on div "Global مرحبًا بعودتك! سجّل دخولك للوصول إلى حسابك الشخصي. عنوان البريد الالكترو…" at bounding box center [784, 404] width 1568 height 638
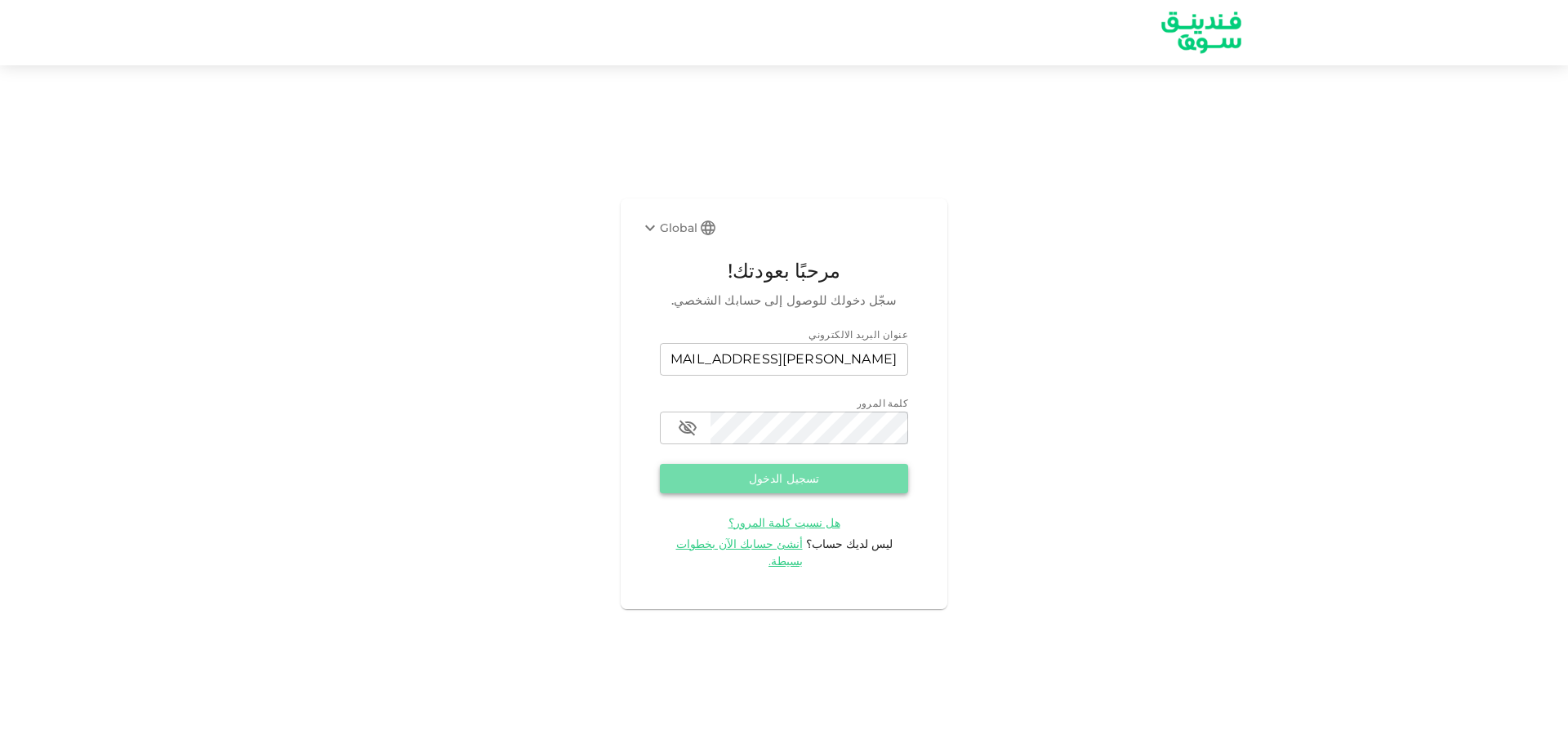
click at [821, 482] on button "تسجيل الدخول" at bounding box center [784, 478] width 249 height 29
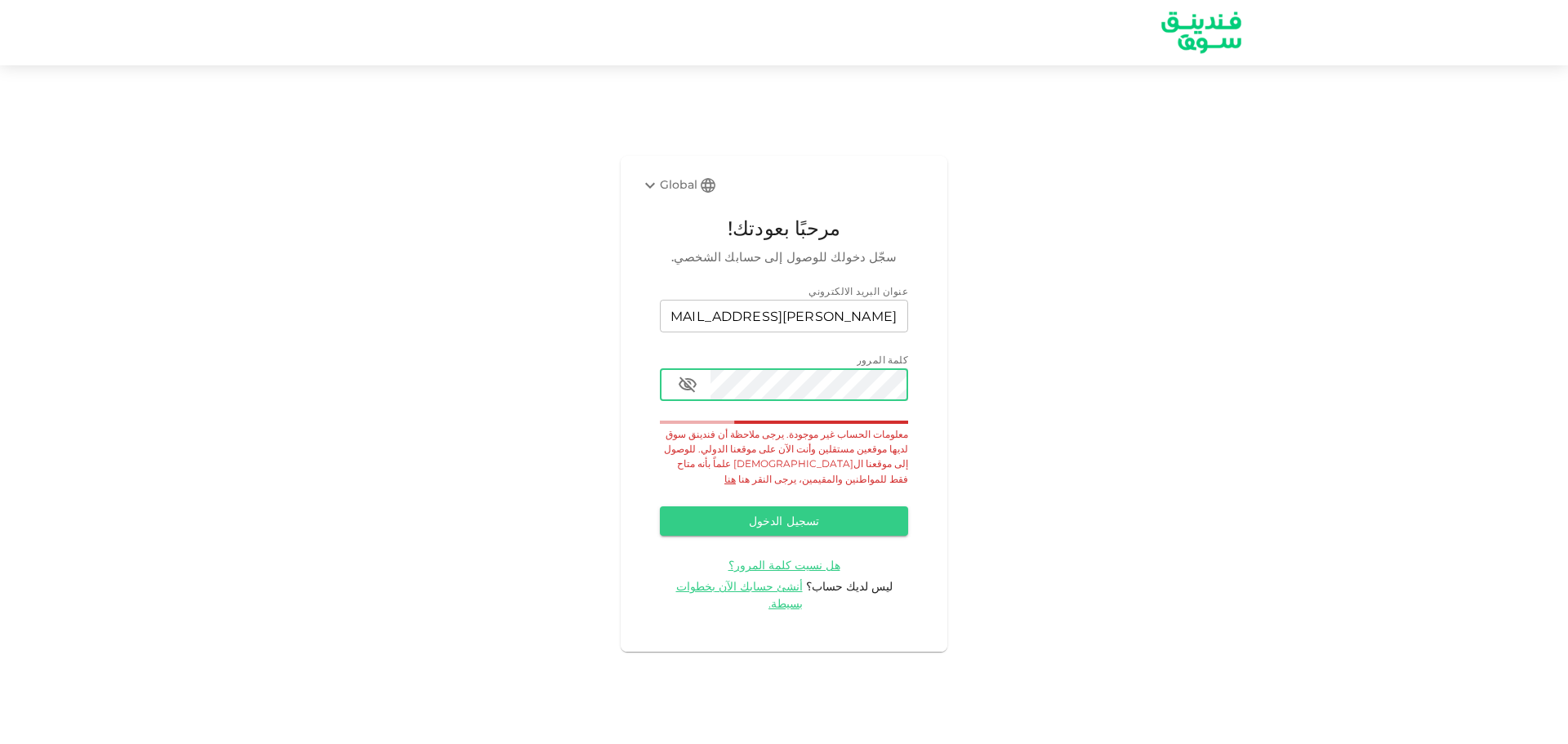
click at [680, 394] on icon "button" at bounding box center [687, 384] width 19 height 19
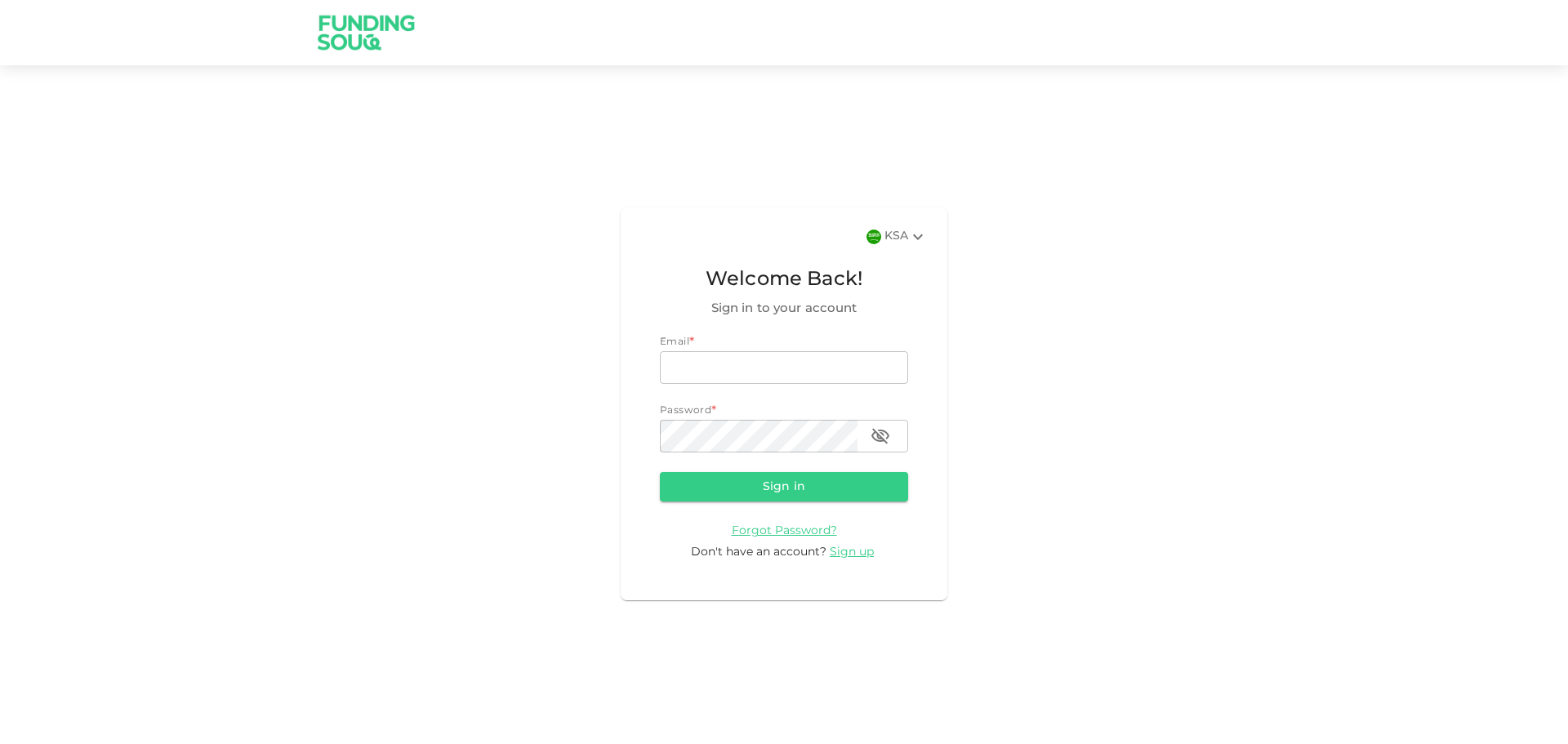
type input "[PERSON_NAME][EMAIL_ADDRESS][DOMAIN_NAME]"
click at [898, 235] on div "KSA" at bounding box center [905, 236] width 43 height 19
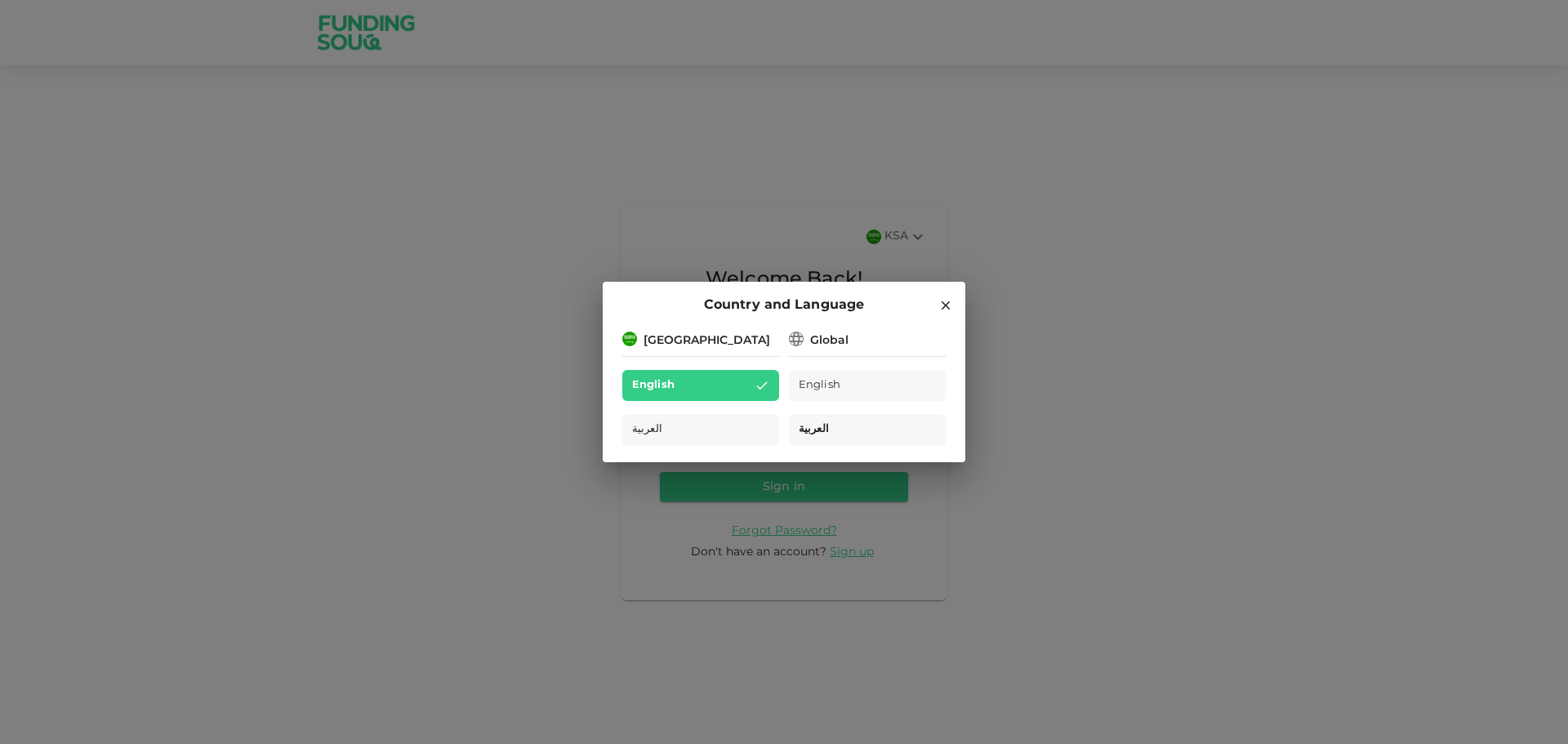
click at [835, 438] on div "العربية" at bounding box center [868, 430] width 157 height 32
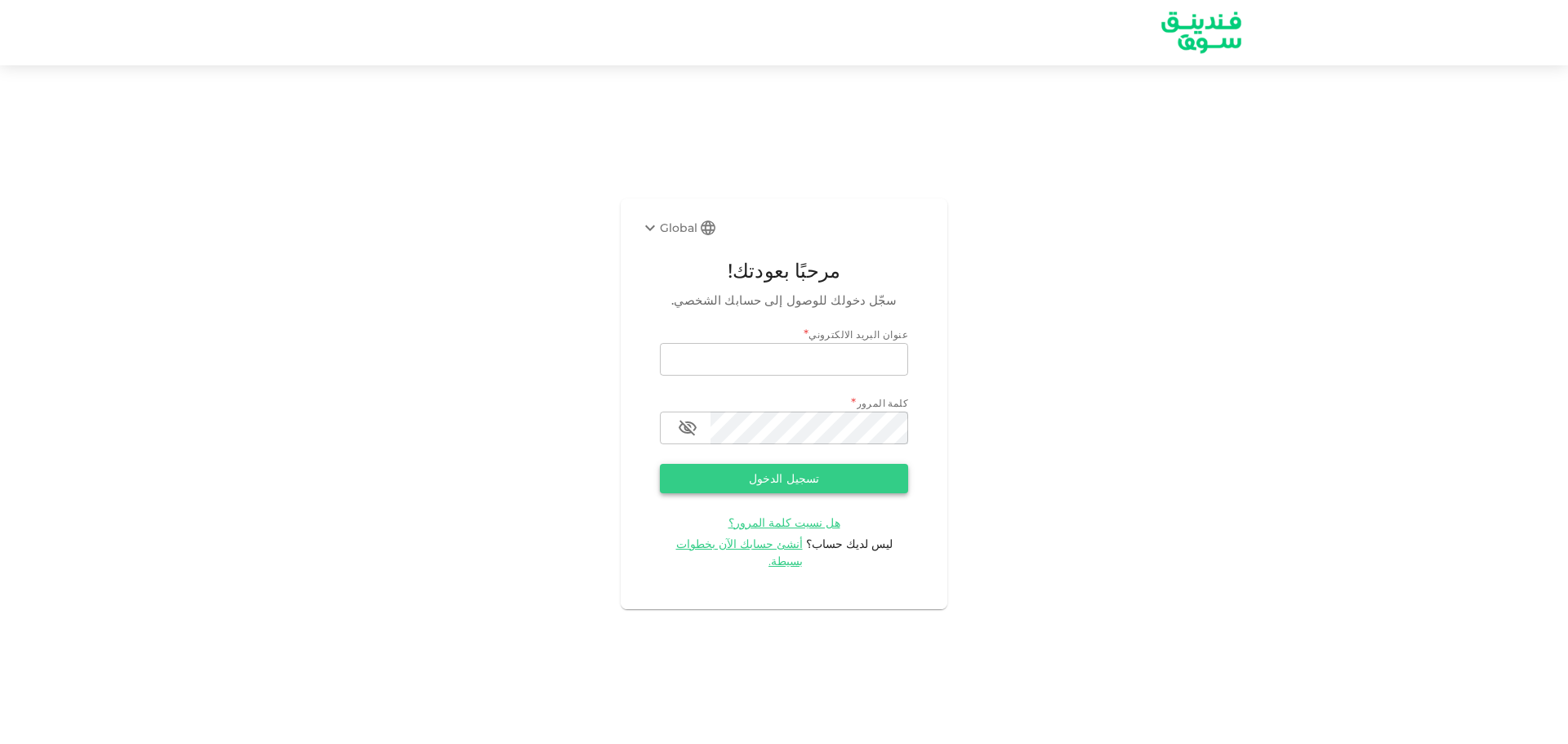
type input "mohammed@refconarabia.com"
click at [804, 488] on button "تسجيل الدخول" at bounding box center [784, 478] width 249 height 29
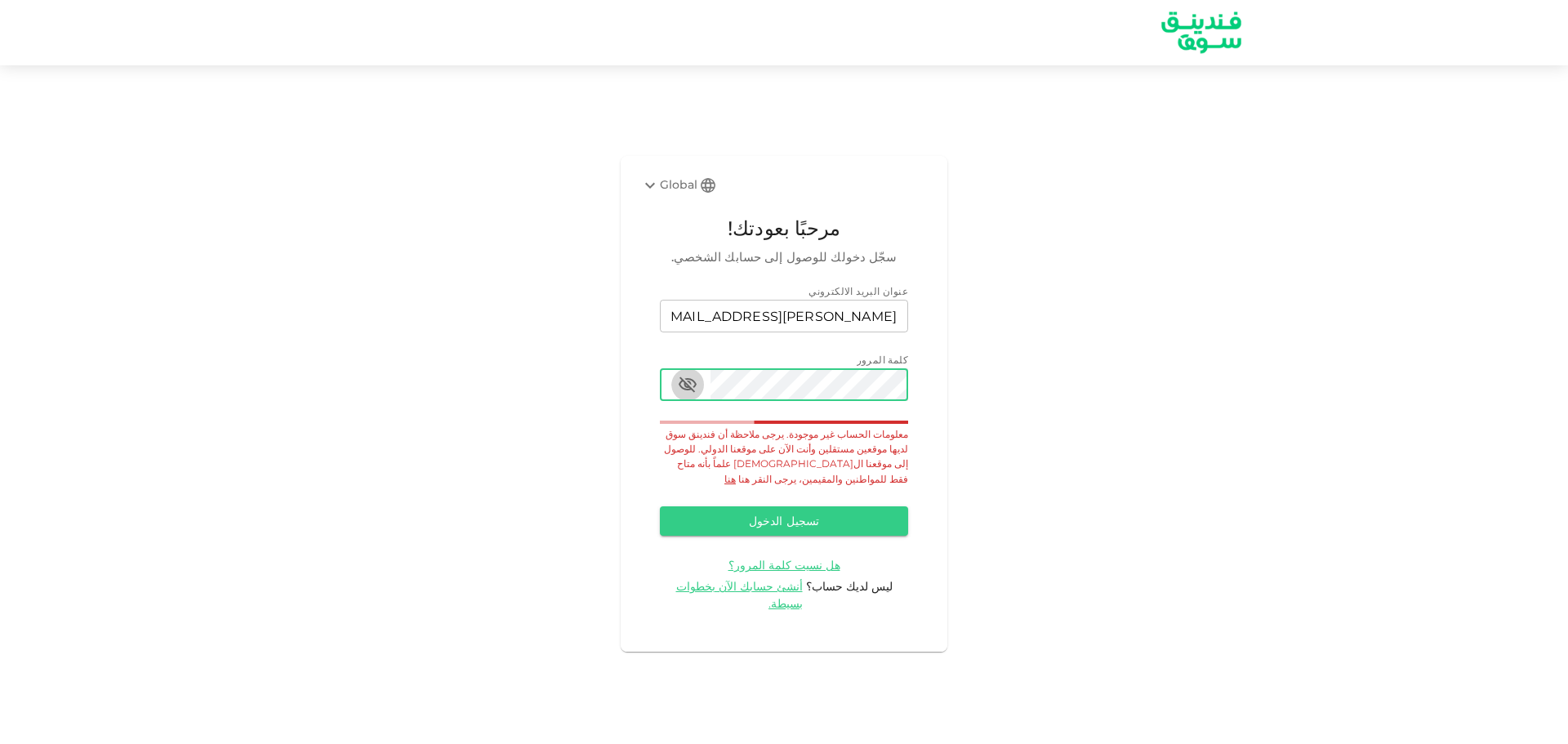
click at [676, 395] on button "button" at bounding box center [688, 385] width 33 height 33
click at [1119, 564] on div "Global مرحبًا بعودتك! سجّل دخولك للوصول إلى حسابك الشخصي. عنوان البريد الالكترو…" at bounding box center [784, 404] width 1568 height 638
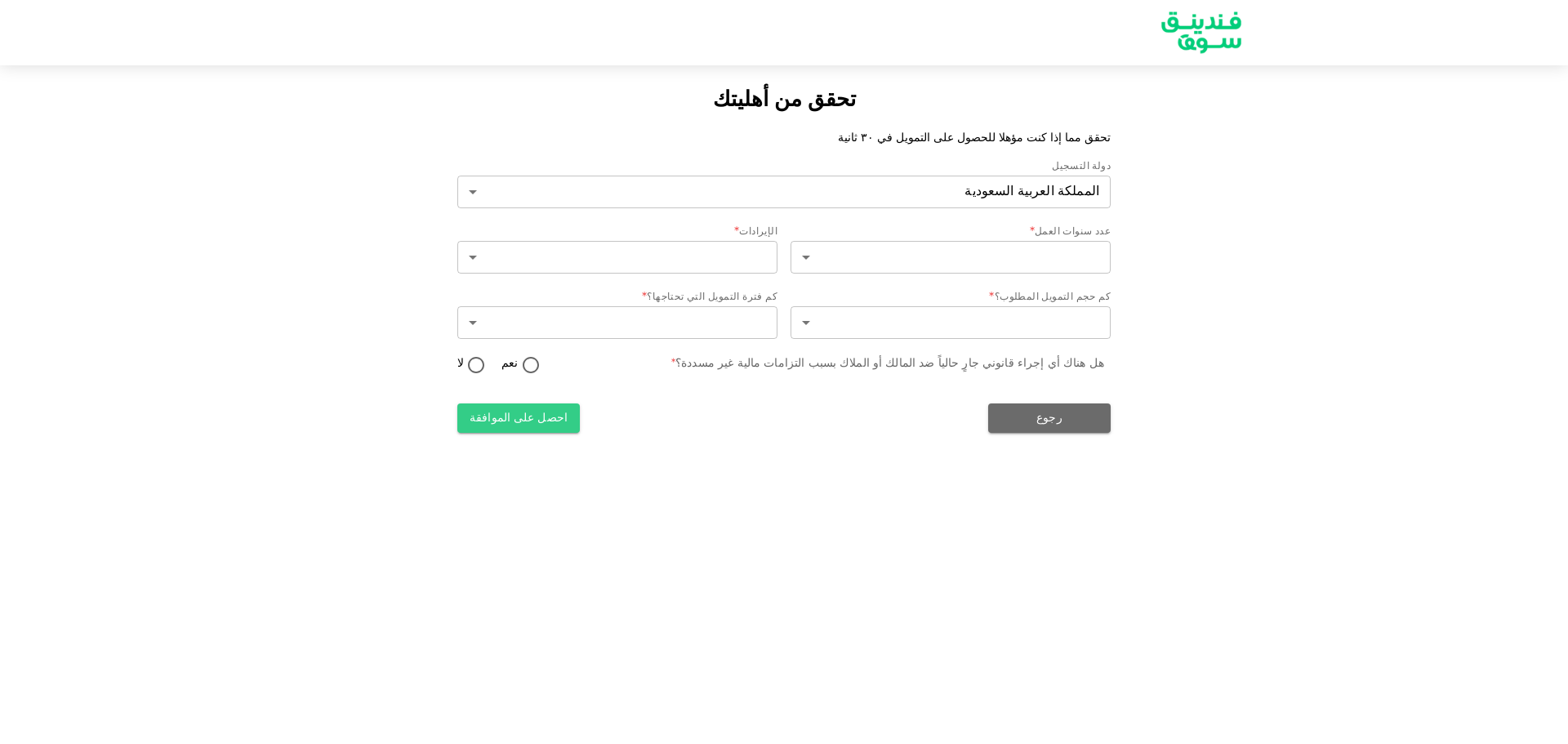
click at [1233, 35] on img at bounding box center [1201, 32] width 123 height 63
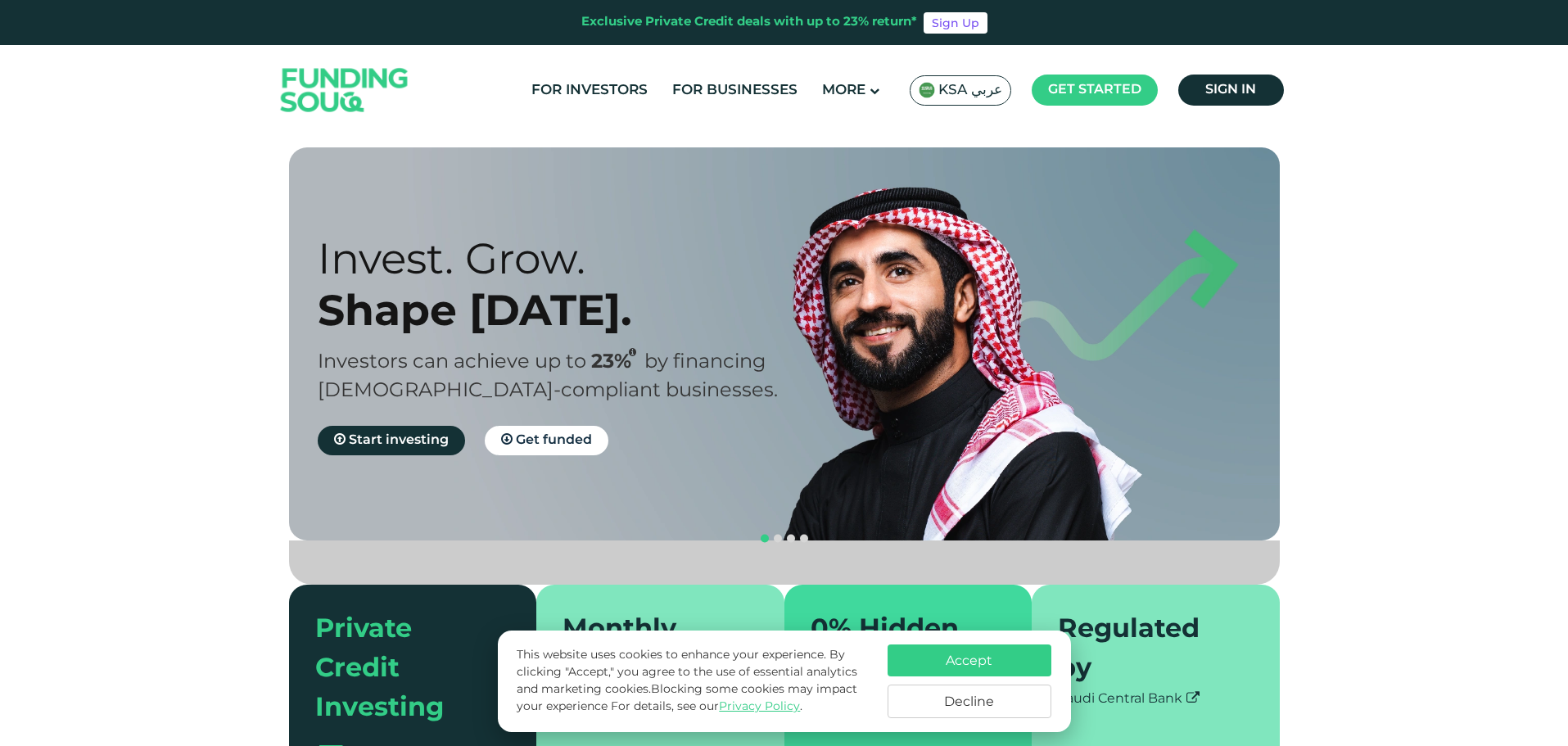
click at [959, 89] on span "KSA عربي" at bounding box center [970, 90] width 64 height 19
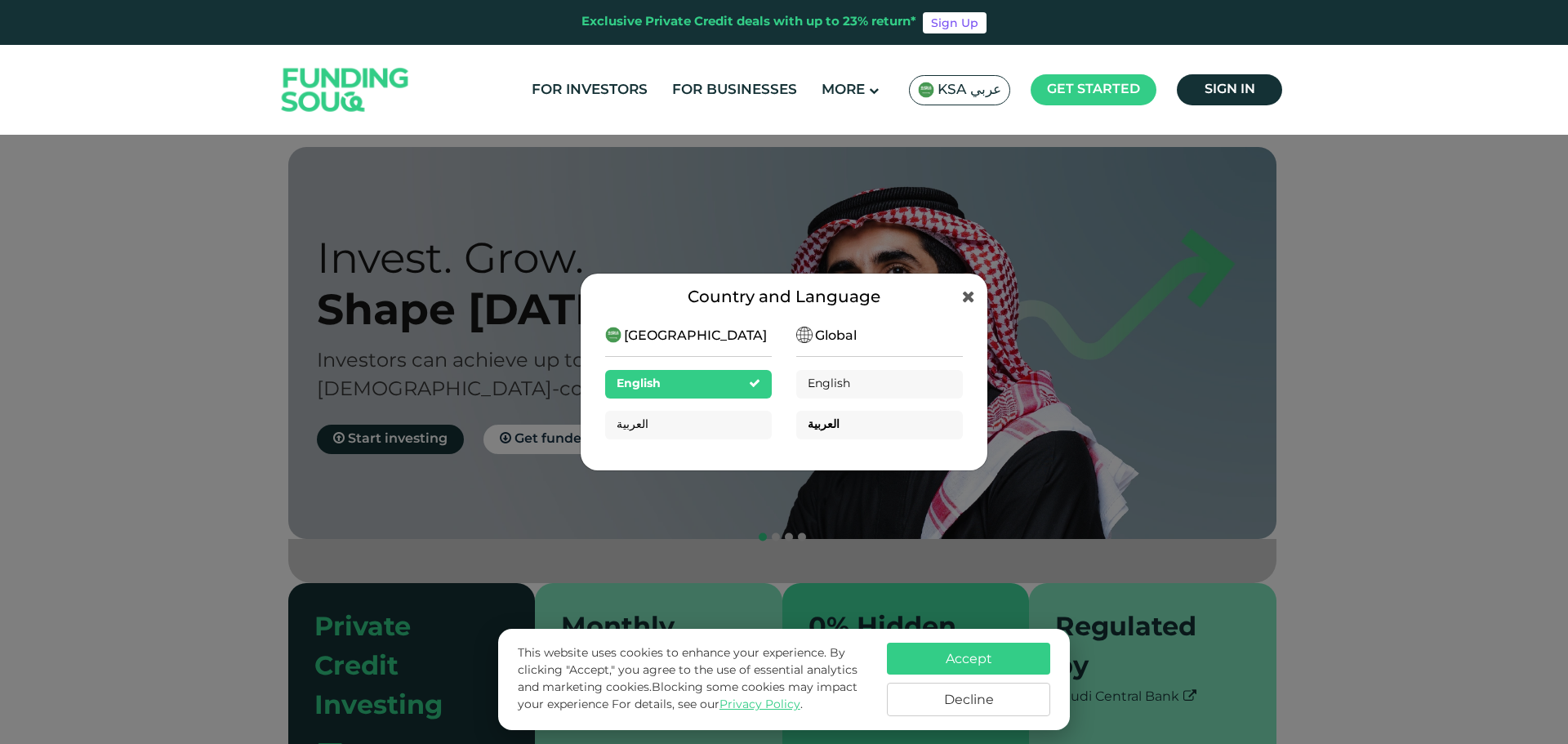
click at [850, 419] on div "العربية" at bounding box center [880, 424] width 166 height 28
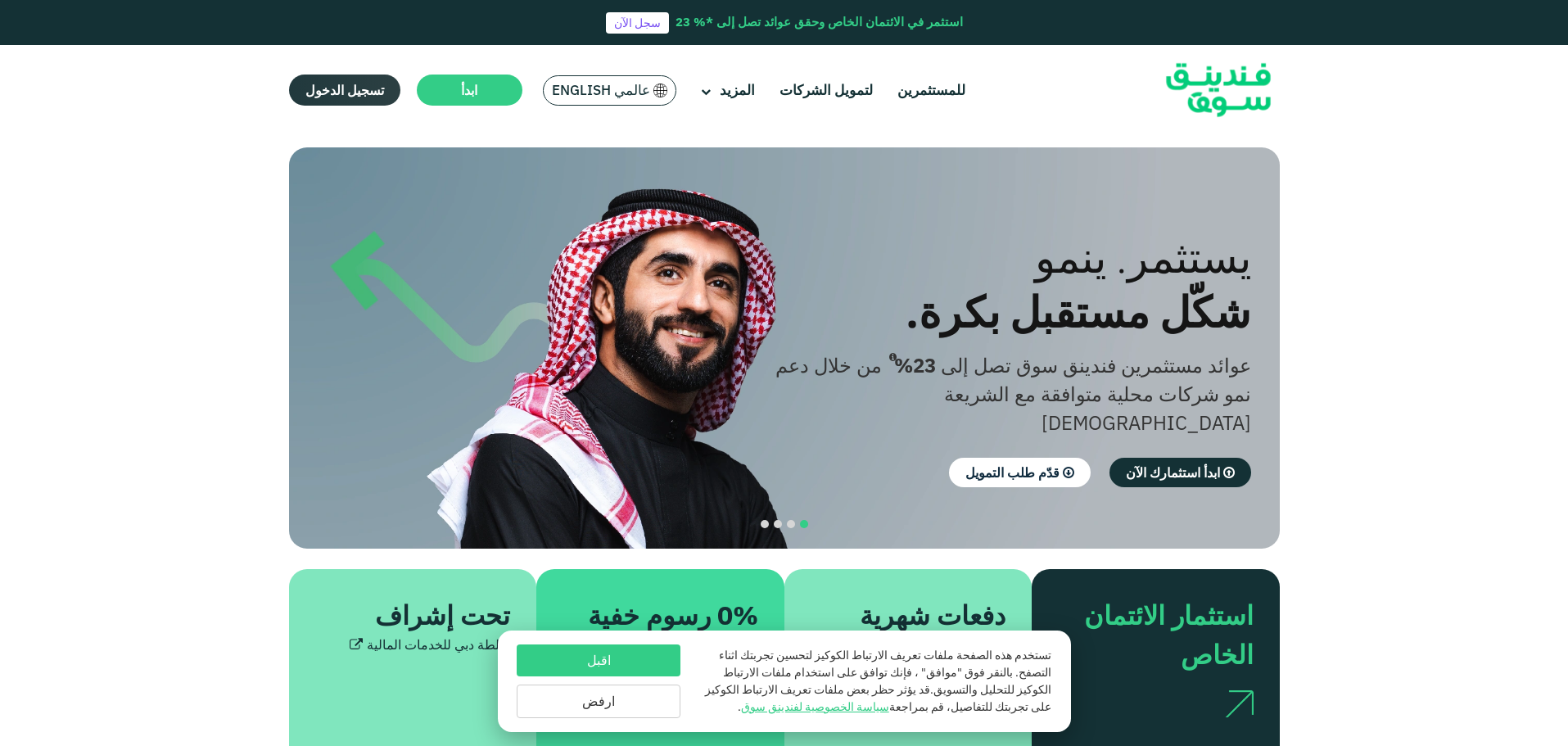
click at [334, 86] on span "تسجيل الدخول" at bounding box center [345, 90] width 79 height 16
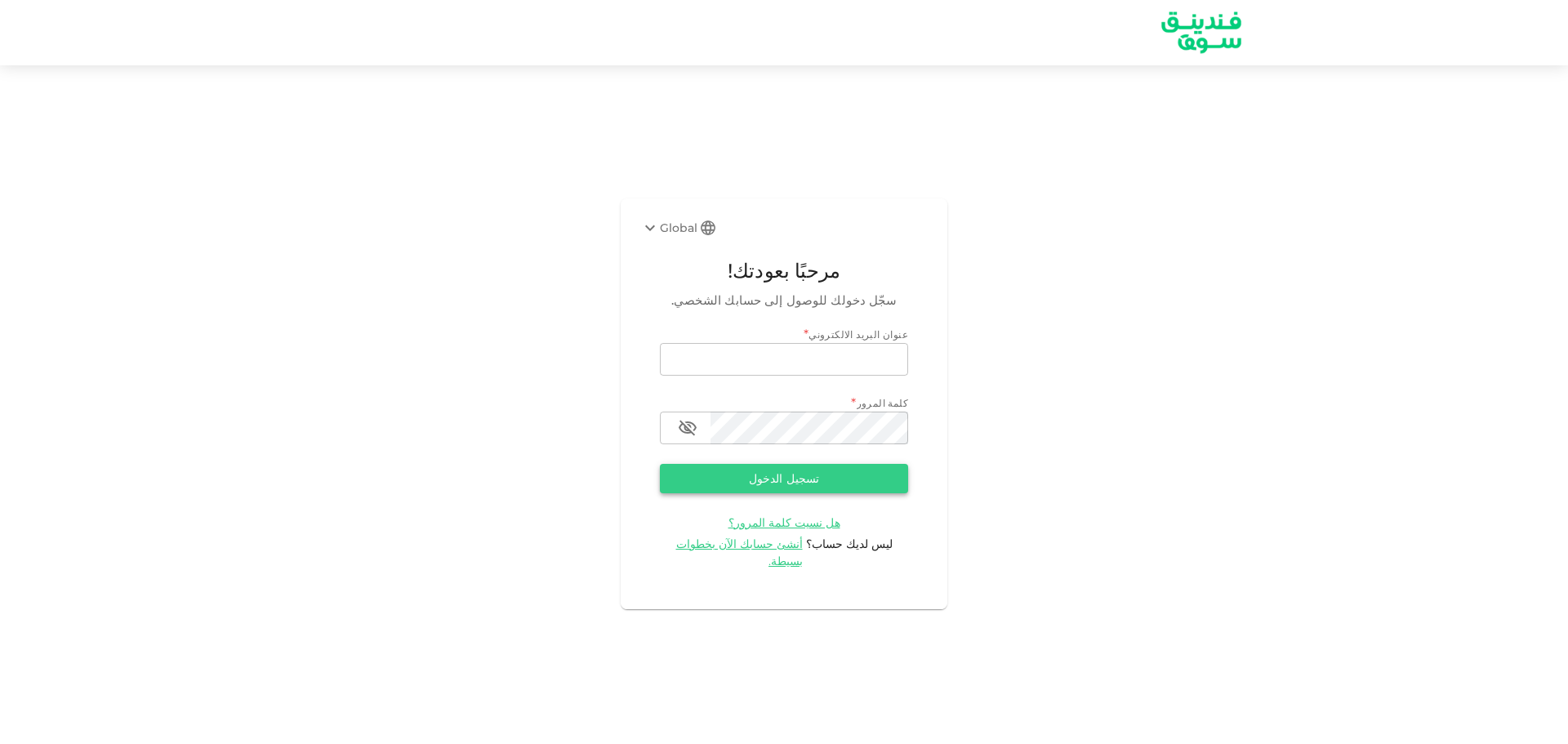
type input "[PERSON_NAME][EMAIL_ADDRESS][DOMAIN_NAME]"
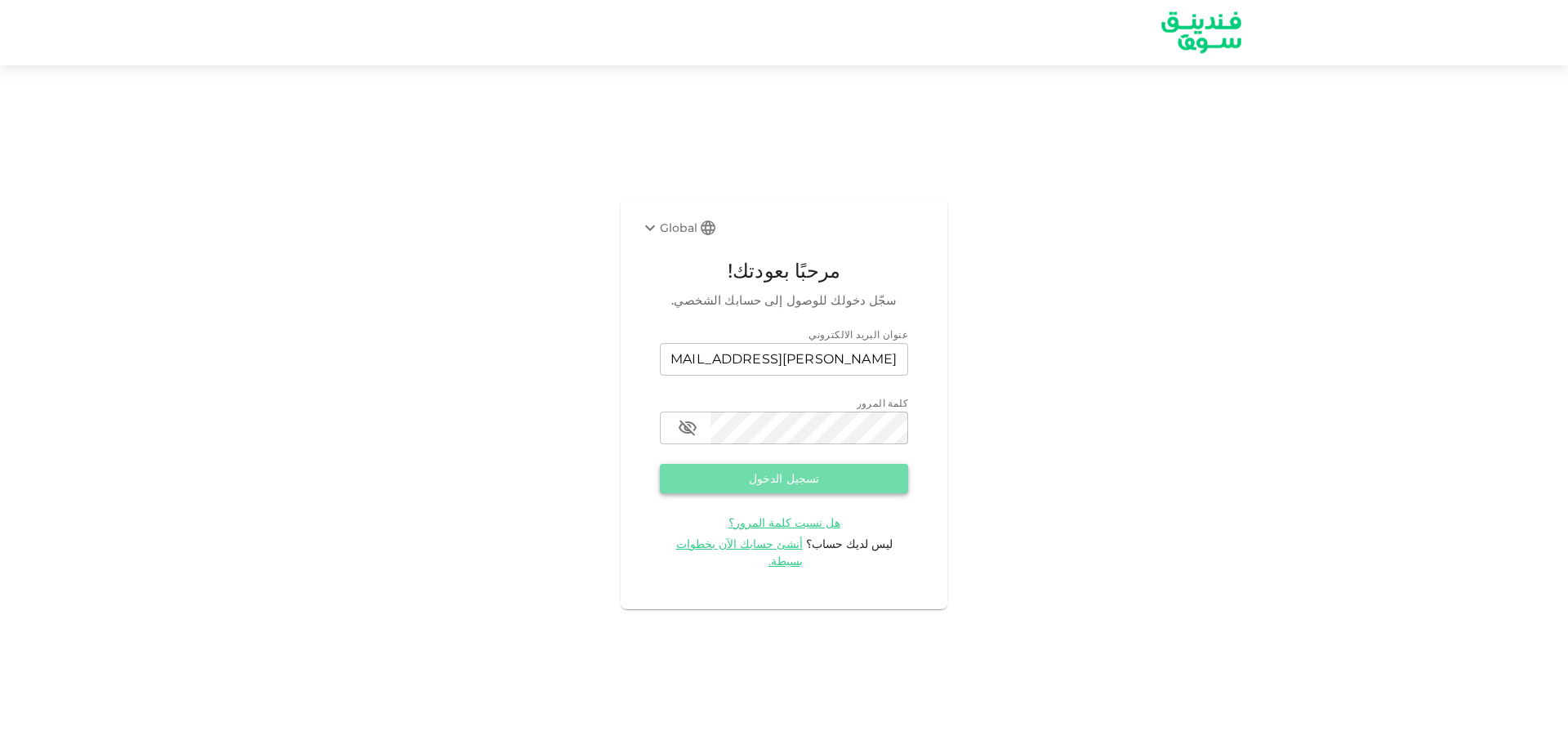
click at [828, 494] on button "تسجيل الدخول" at bounding box center [784, 478] width 249 height 29
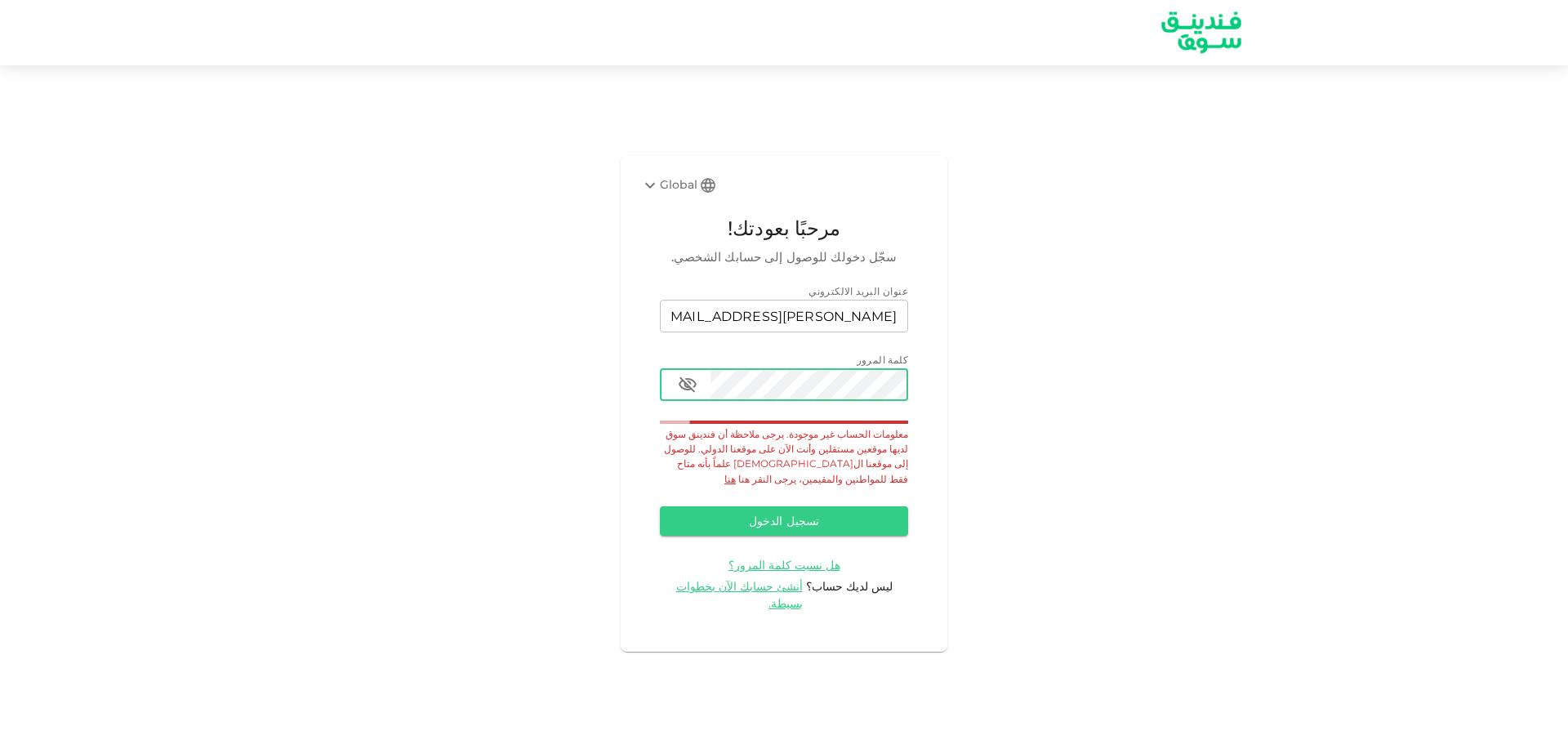
click at [695, 394] on icon "button" at bounding box center [687, 384] width 19 height 19
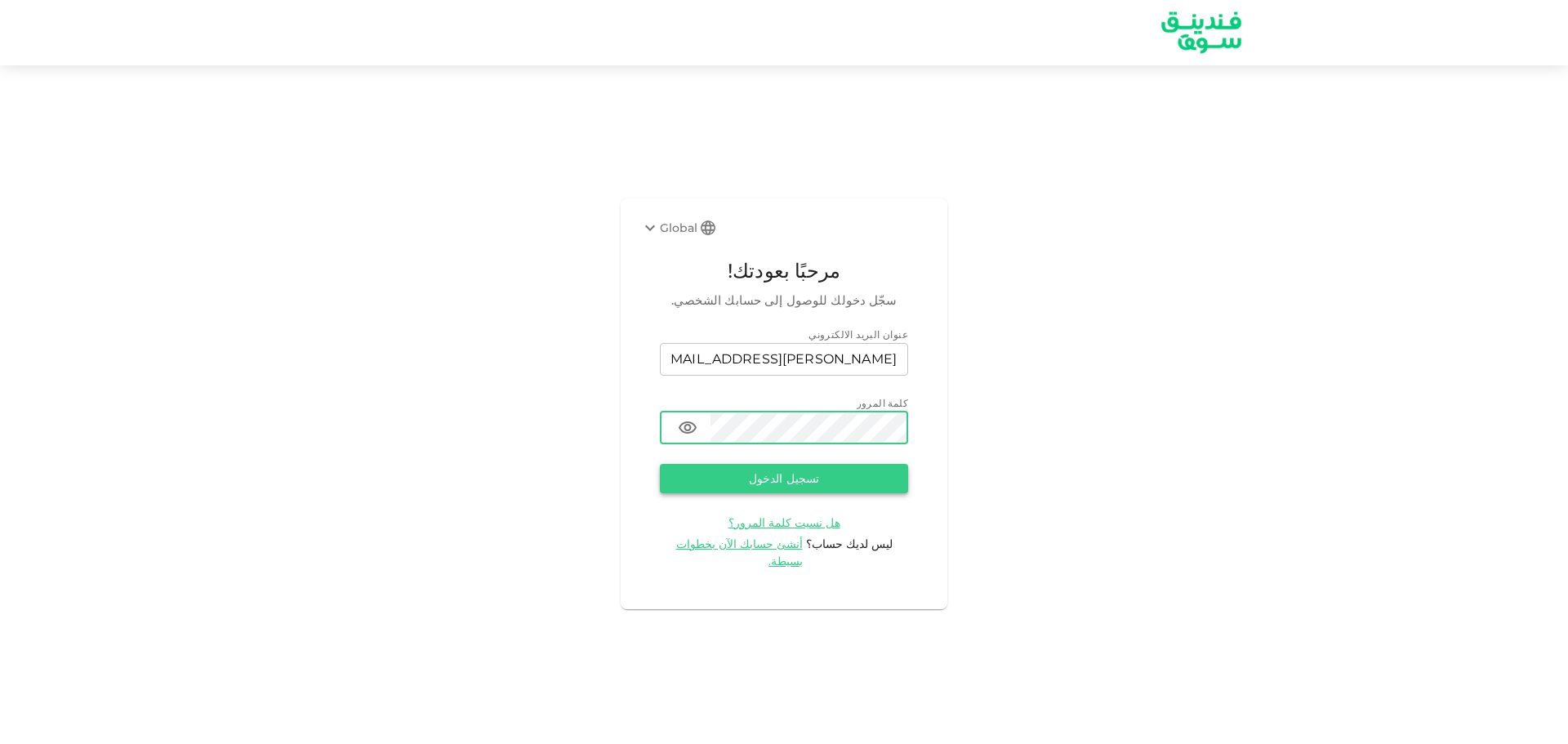
click at [708, 489] on button "تسجيل الدخول" at bounding box center [784, 478] width 249 height 29
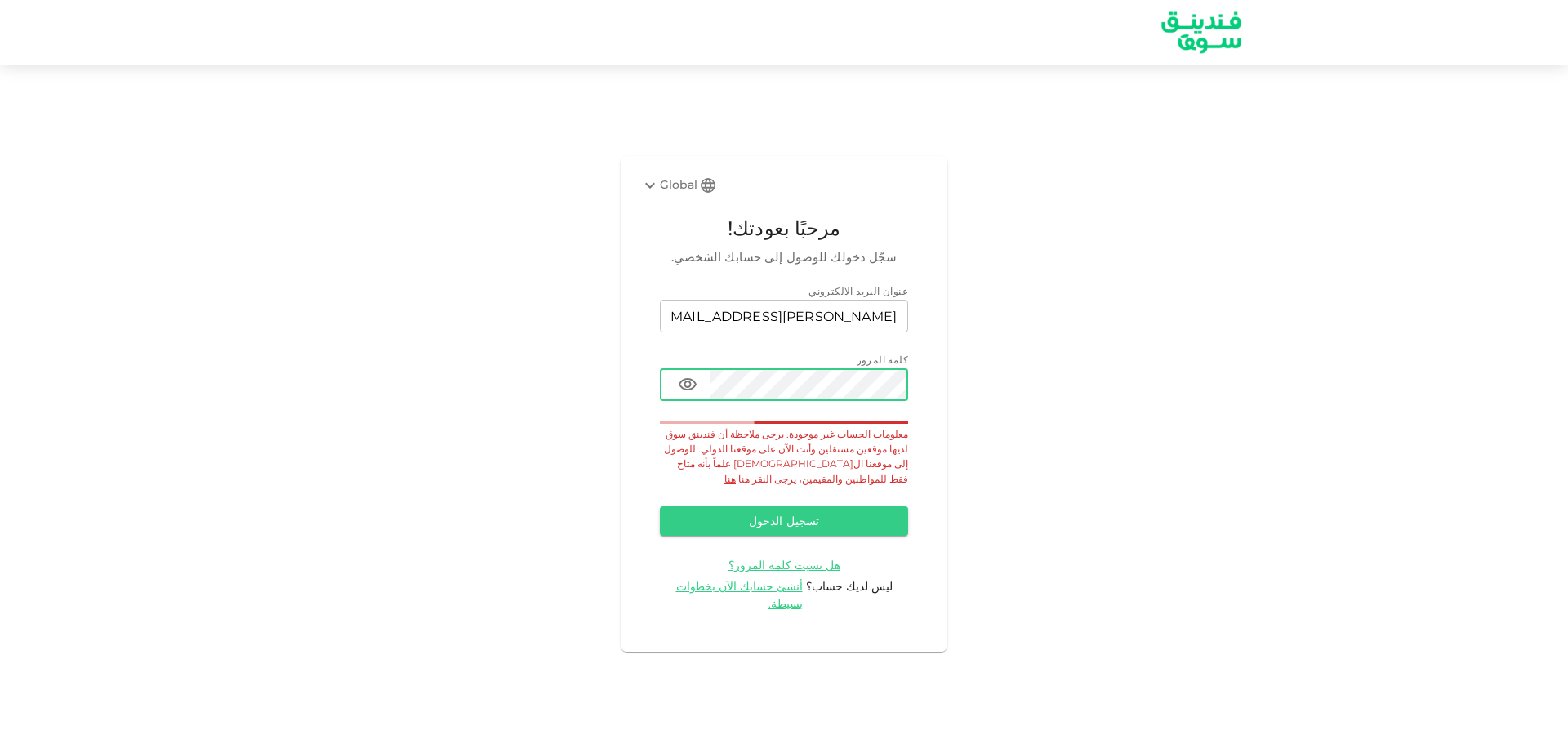
click at [736, 481] on link "هنا" at bounding box center [730, 478] width 12 height 12
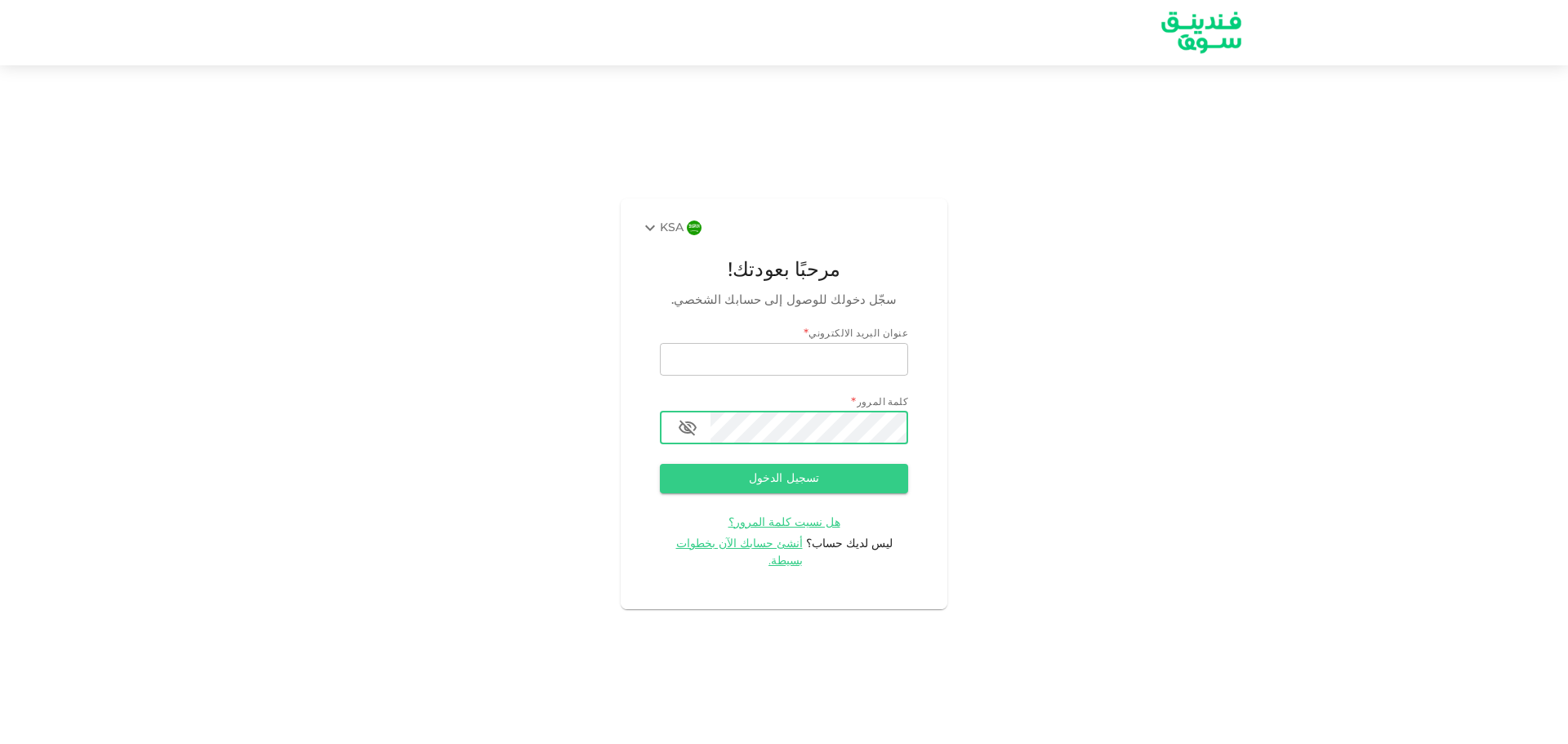
type input "[PERSON_NAME][EMAIL_ADDRESS][DOMAIN_NAME]"
click at [688, 432] on icon "button" at bounding box center [688, 427] width 18 height 16
click at [802, 494] on button "تسجيل الدخول" at bounding box center [784, 478] width 249 height 29
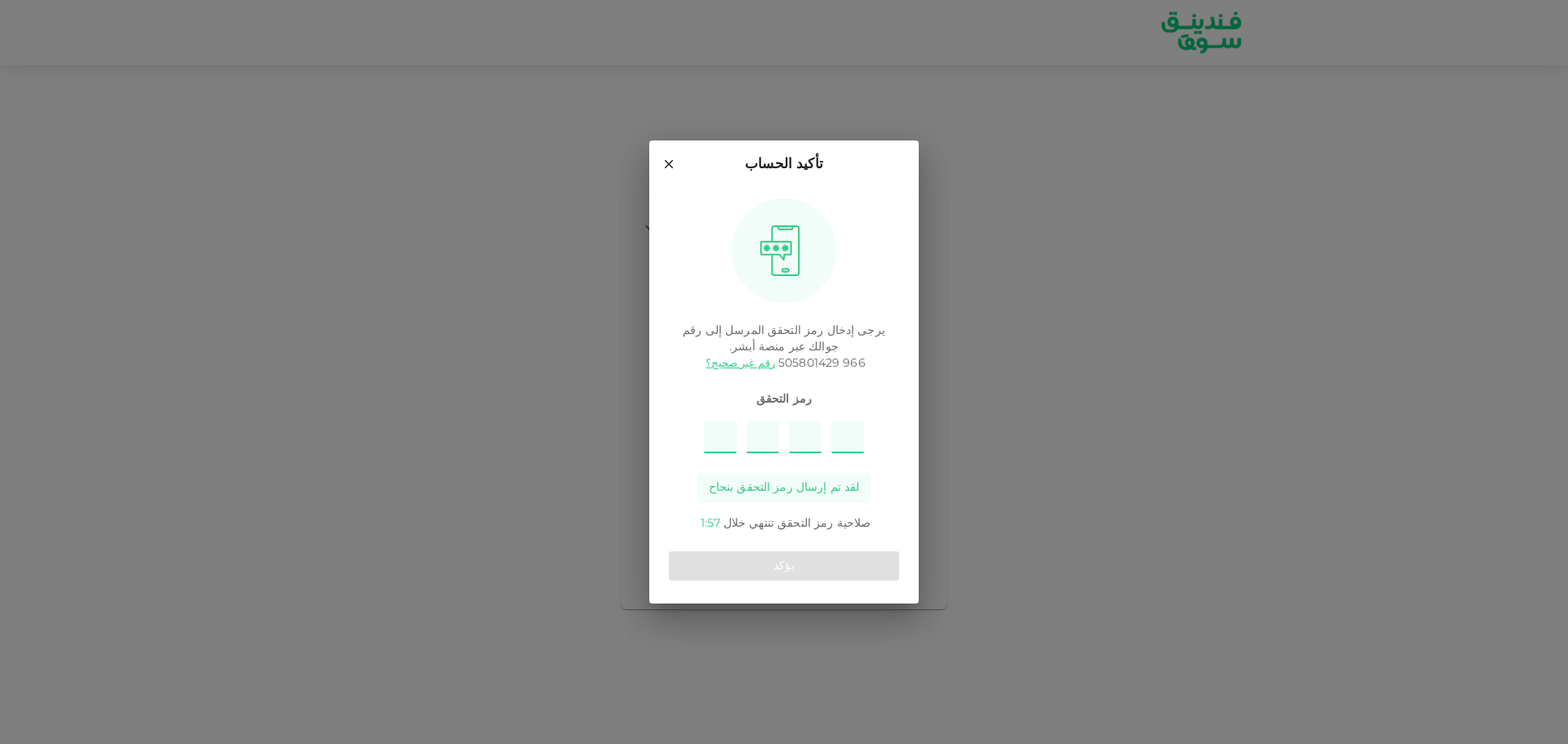
type input "8"
type input "6"
type input "1"
type input "9"
click at [838, 556] on button "يؤكد" at bounding box center [784, 566] width 230 height 29
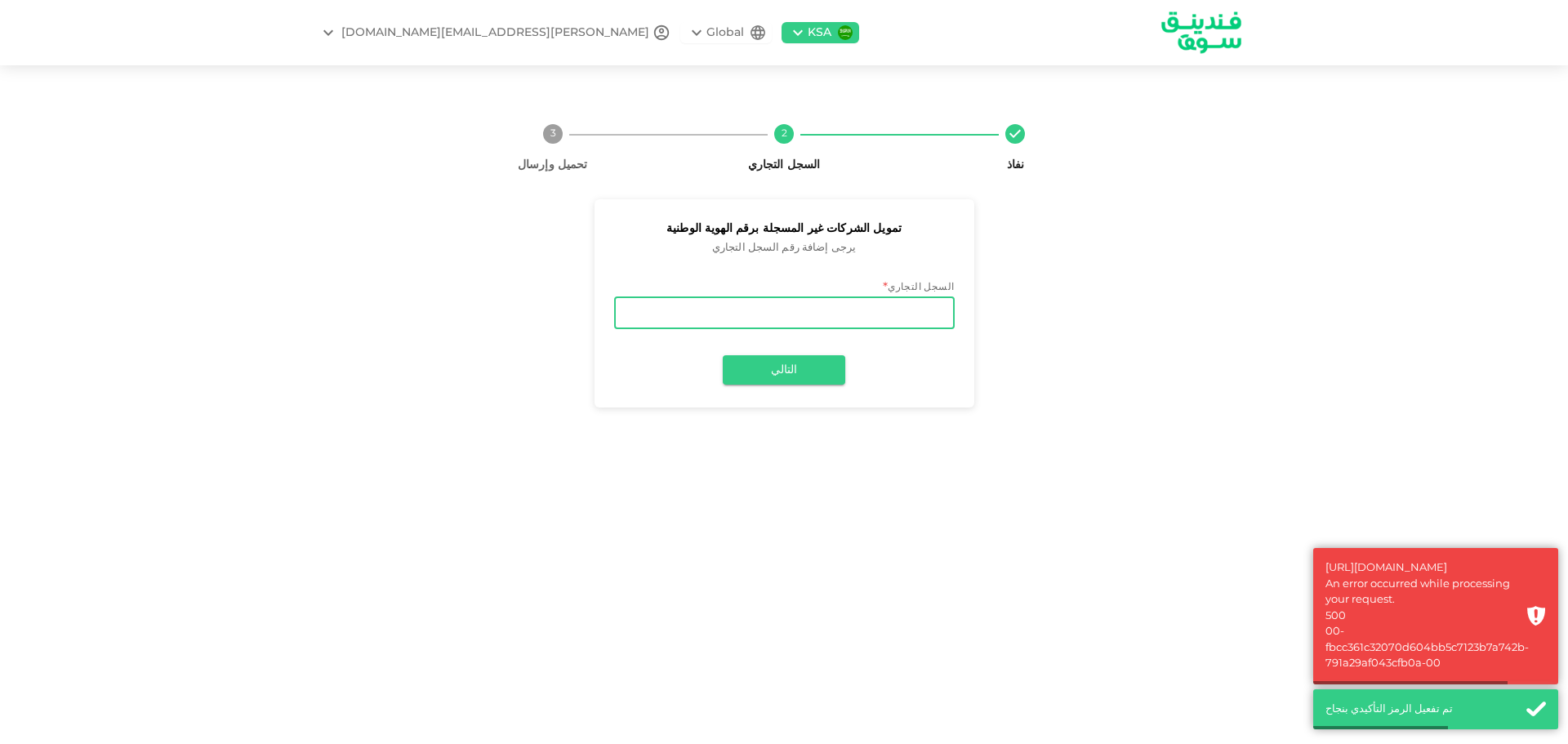
click at [814, 305] on input "السجل التجاري" at bounding box center [784, 313] width 340 height 33
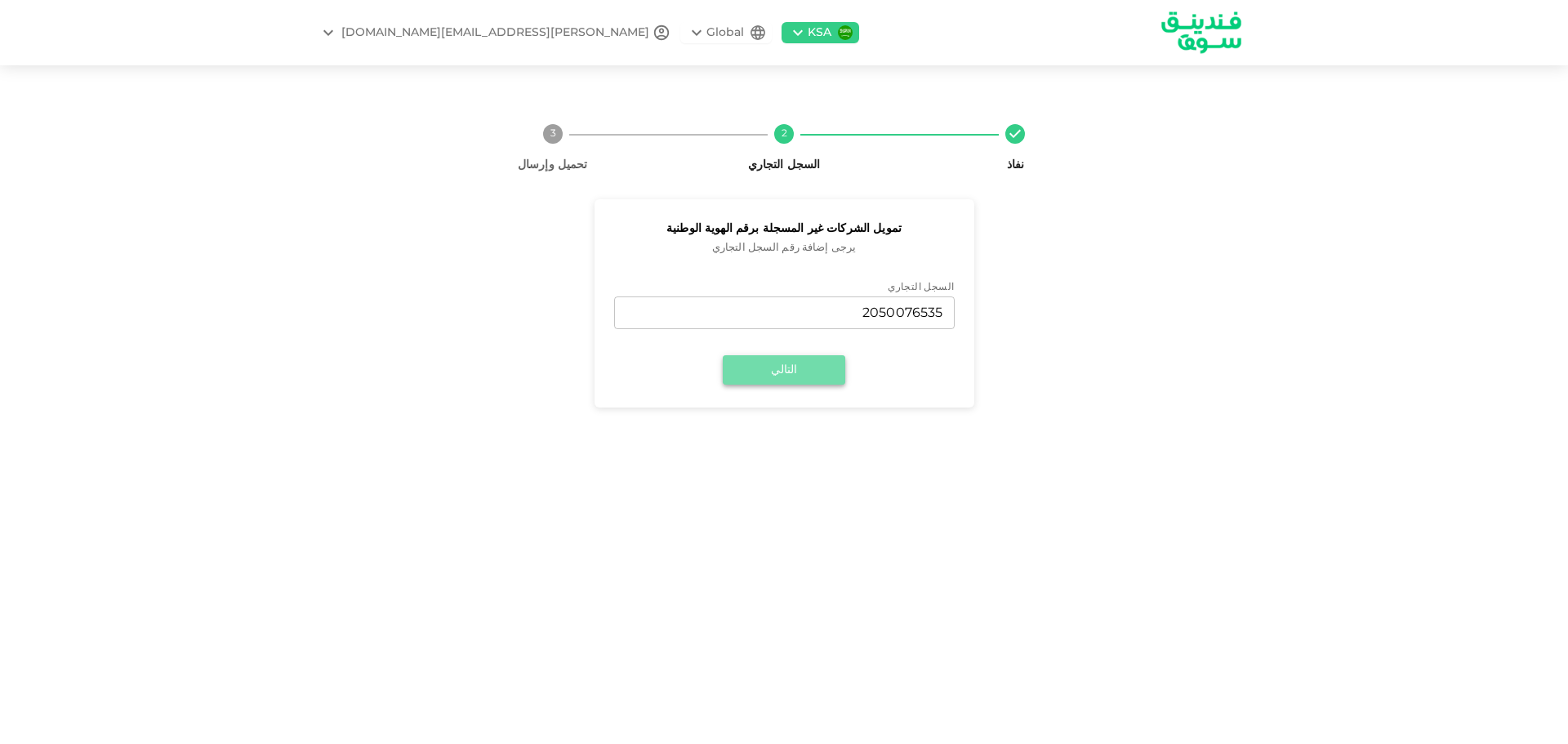
click at [789, 369] on button "التالي" at bounding box center [784, 370] width 123 height 29
click at [799, 373] on button "التالي" at bounding box center [784, 370] width 123 height 29
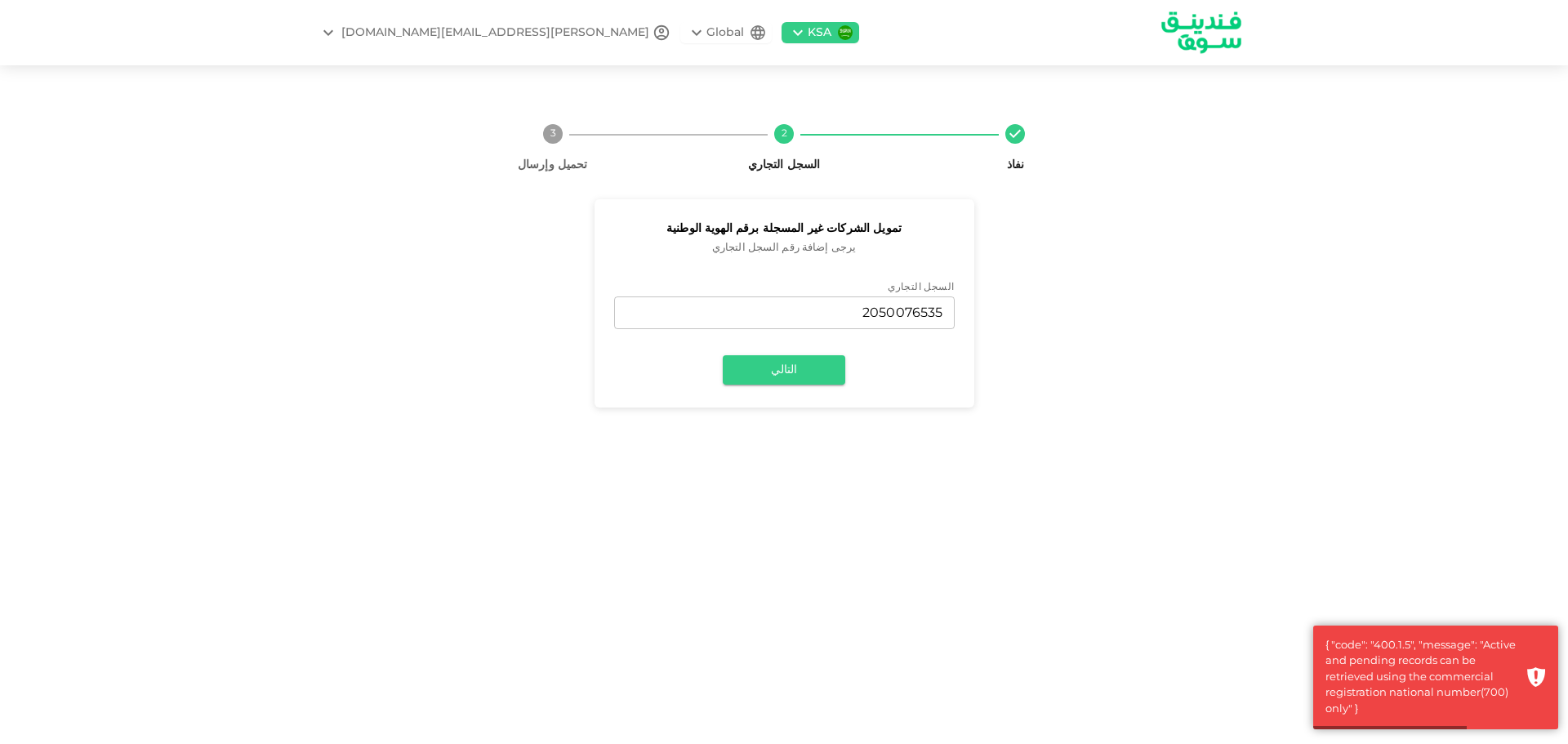
click at [998, 567] on div "KSA Global [EMAIL_ADDRESS][DOMAIN_NAME] نفاذ 2 السجل التجاري 3 تحميل وإرسال تمو…" at bounding box center [784, 372] width 1568 height 744
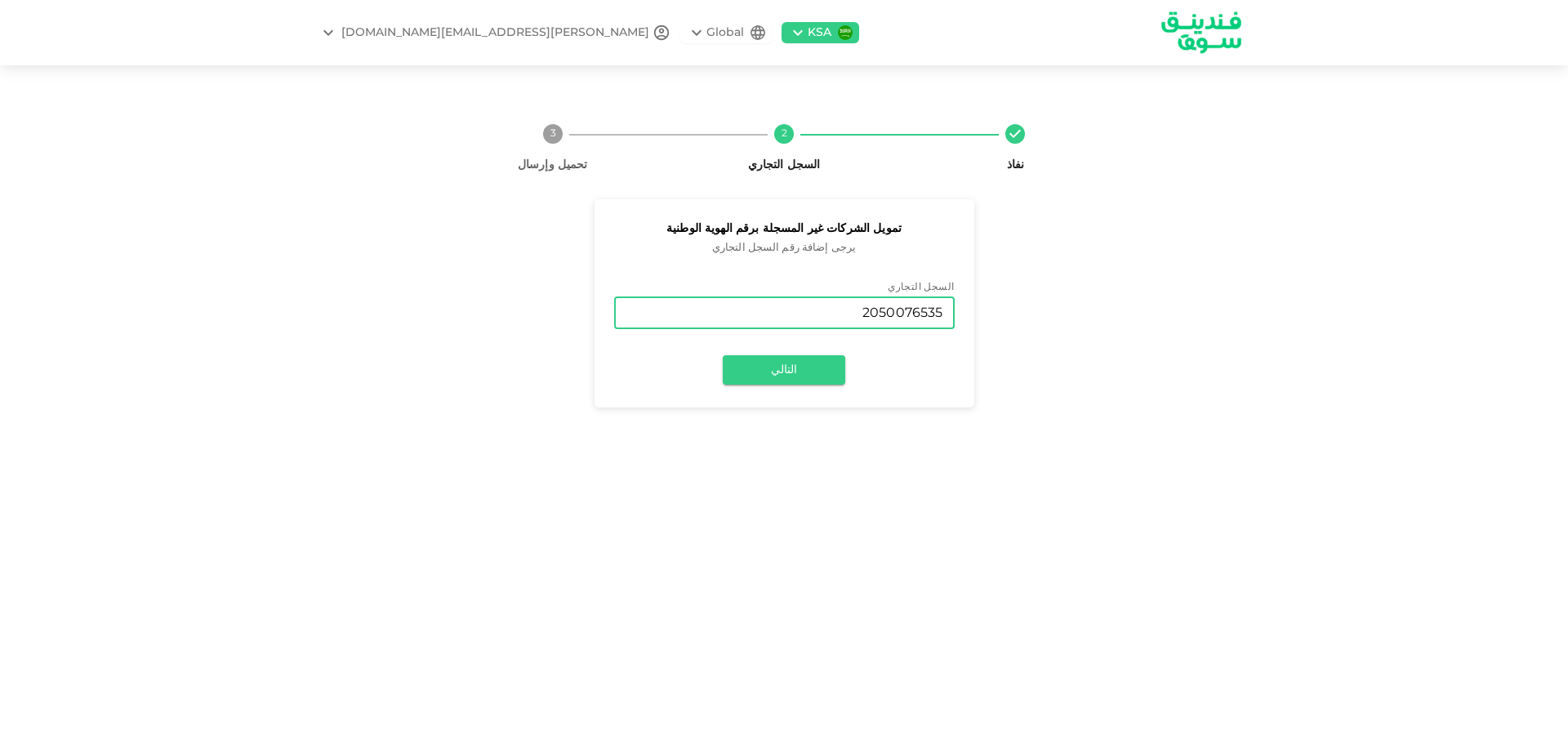
drag, startPoint x: 807, startPoint y: 313, endPoint x: 1115, endPoint y: 320, distance: 308.1
click at [1111, 313] on div "تمويل الشركات غير المسجلة برقم الهوية الوطنية يرجى إضافة رقم السجل التجاري السج…" at bounding box center [784, 303] width 694 height 208
type input "2050076535"
click at [798, 381] on button "التالي" at bounding box center [784, 370] width 123 height 29
